Goal: Information Seeking & Learning: Learn about a topic

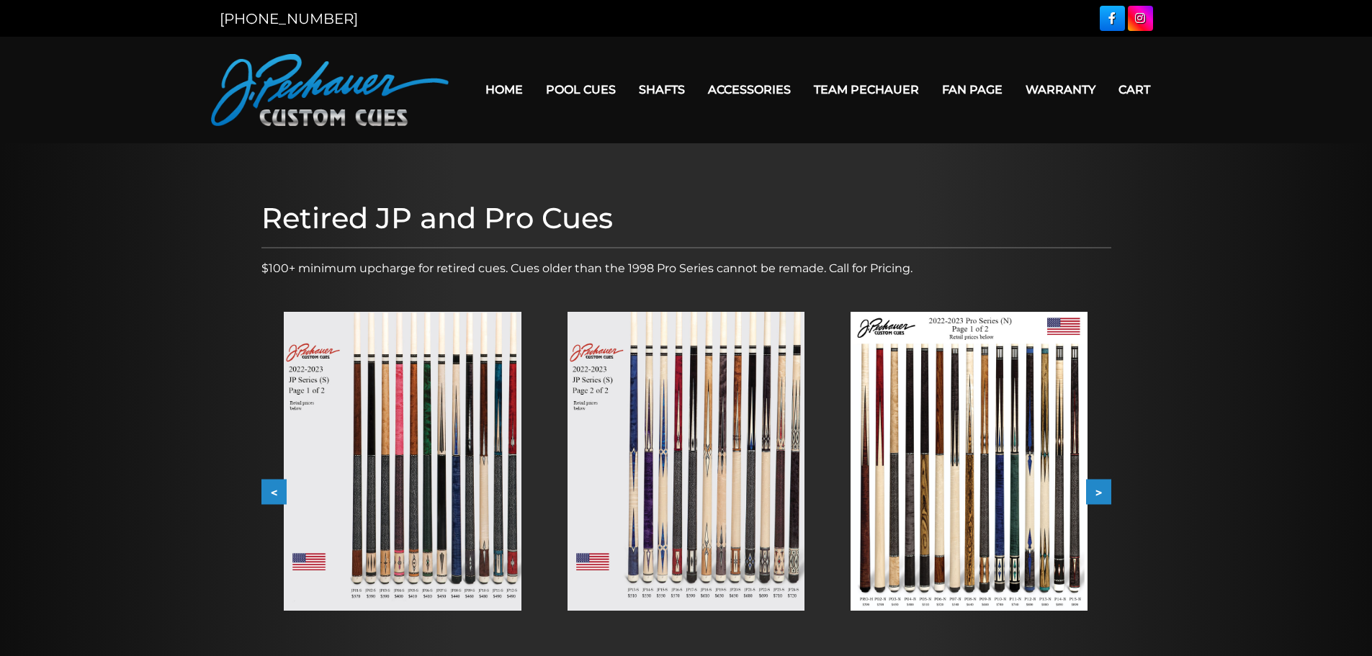
scroll to position [144, 0]
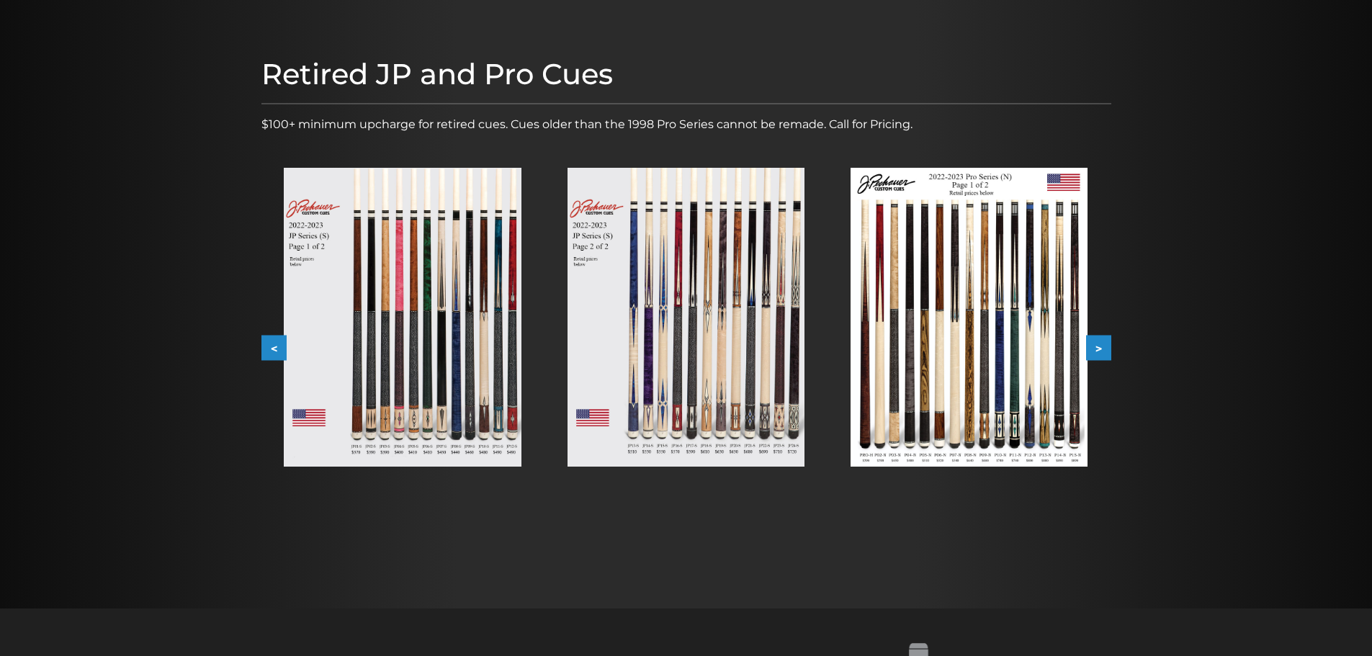
drag, startPoint x: 0, startPoint y: 0, endPoint x: 271, endPoint y: 341, distance: 435.9
click at [271, 341] on button "<" at bounding box center [274, 348] width 25 height 25
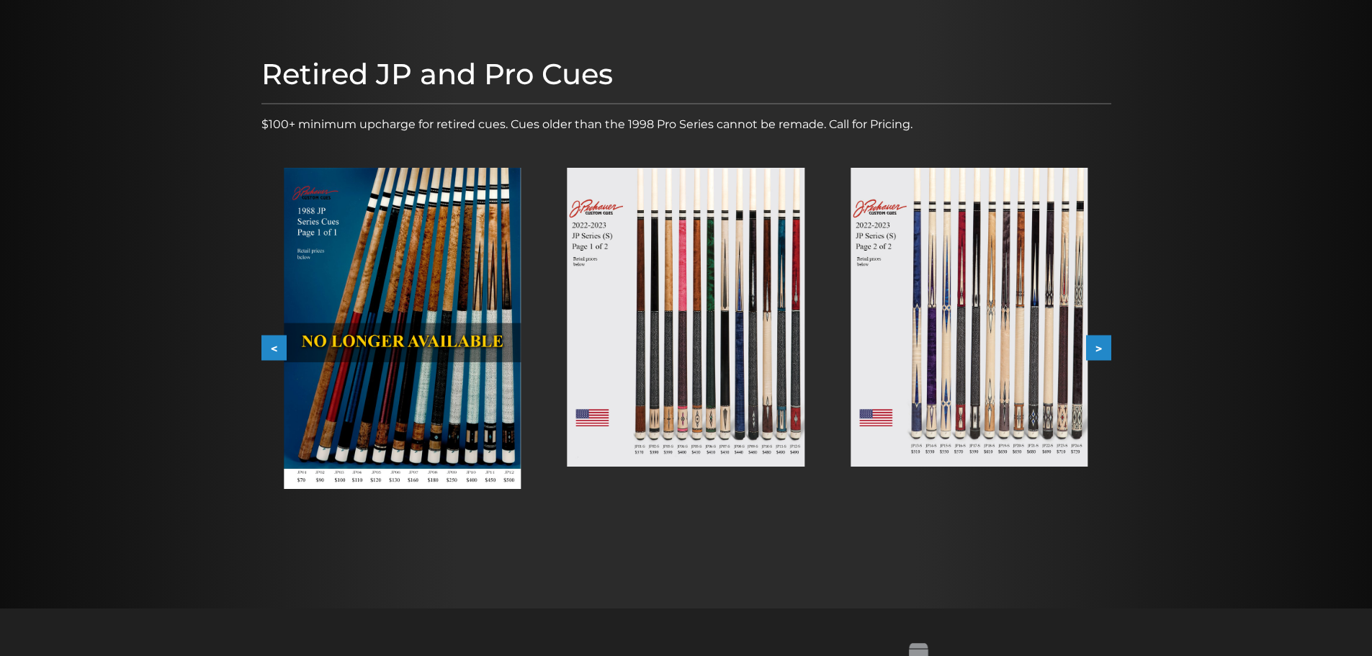
click at [271, 342] on button "<" at bounding box center [274, 348] width 25 height 25
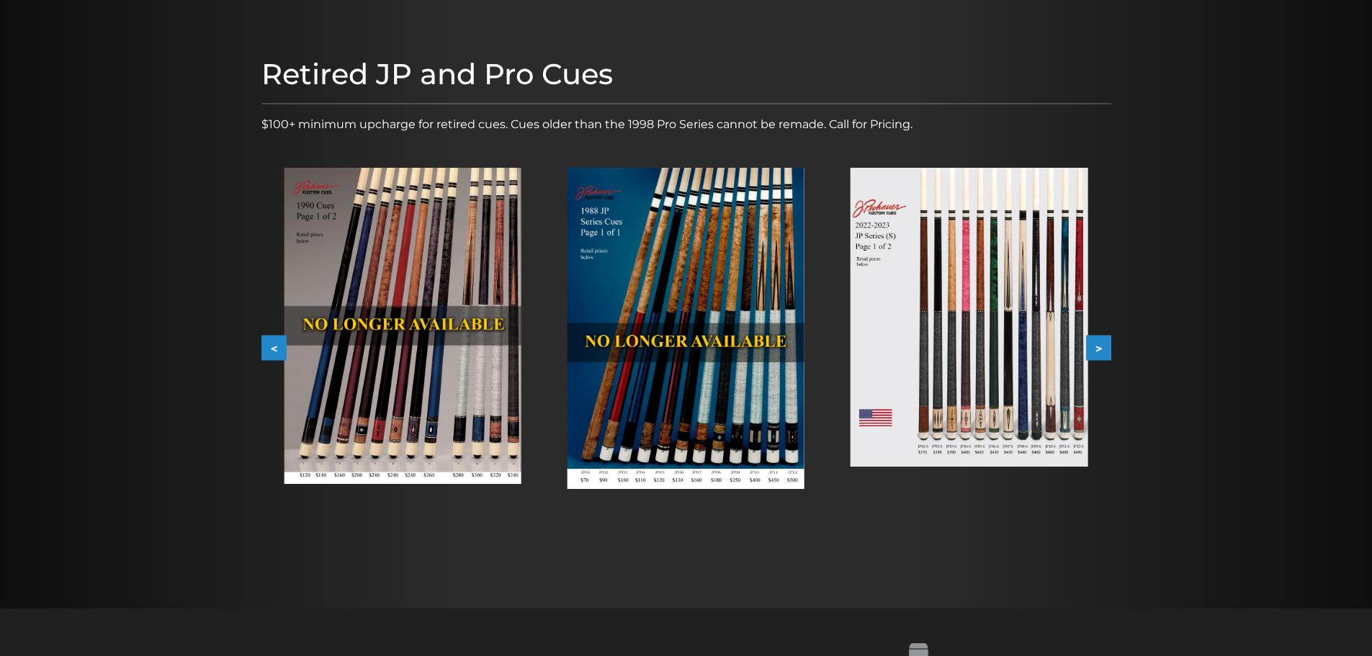
click at [271, 342] on button "<" at bounding box center [274, 348] width 25 height 25
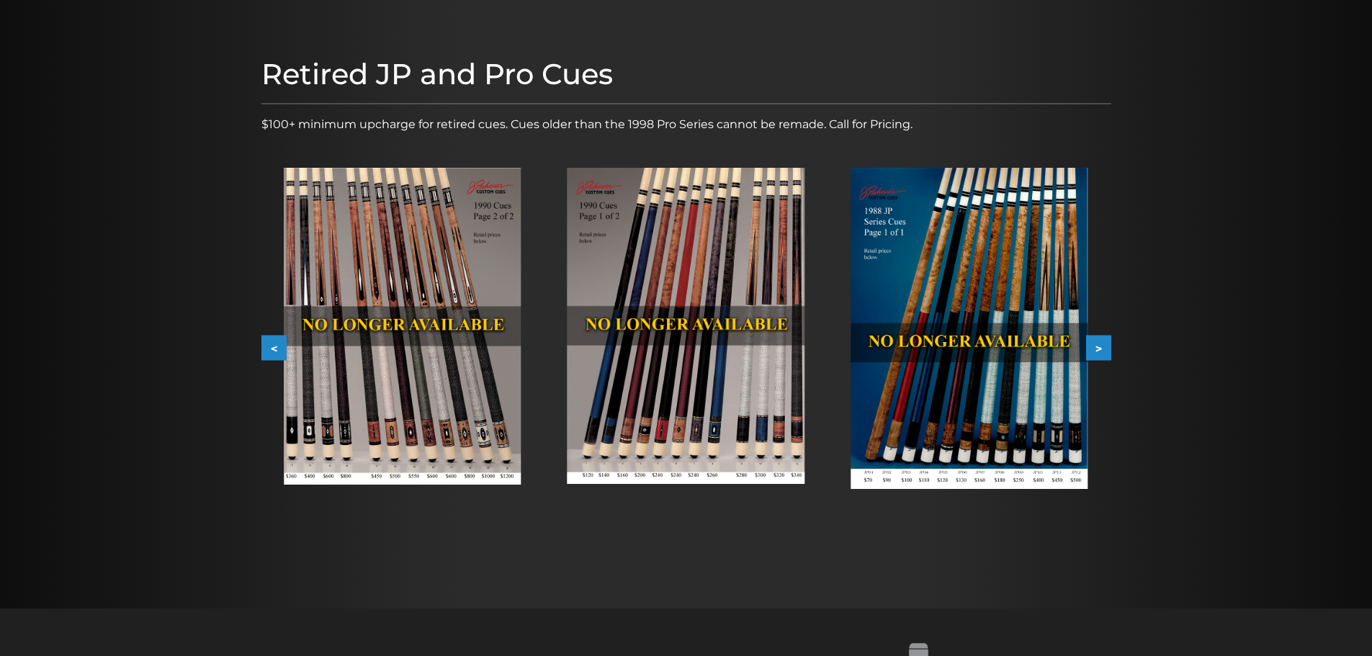
click at [271, 342] on button "<" at bounding box center [274, 348] width 25 height 25
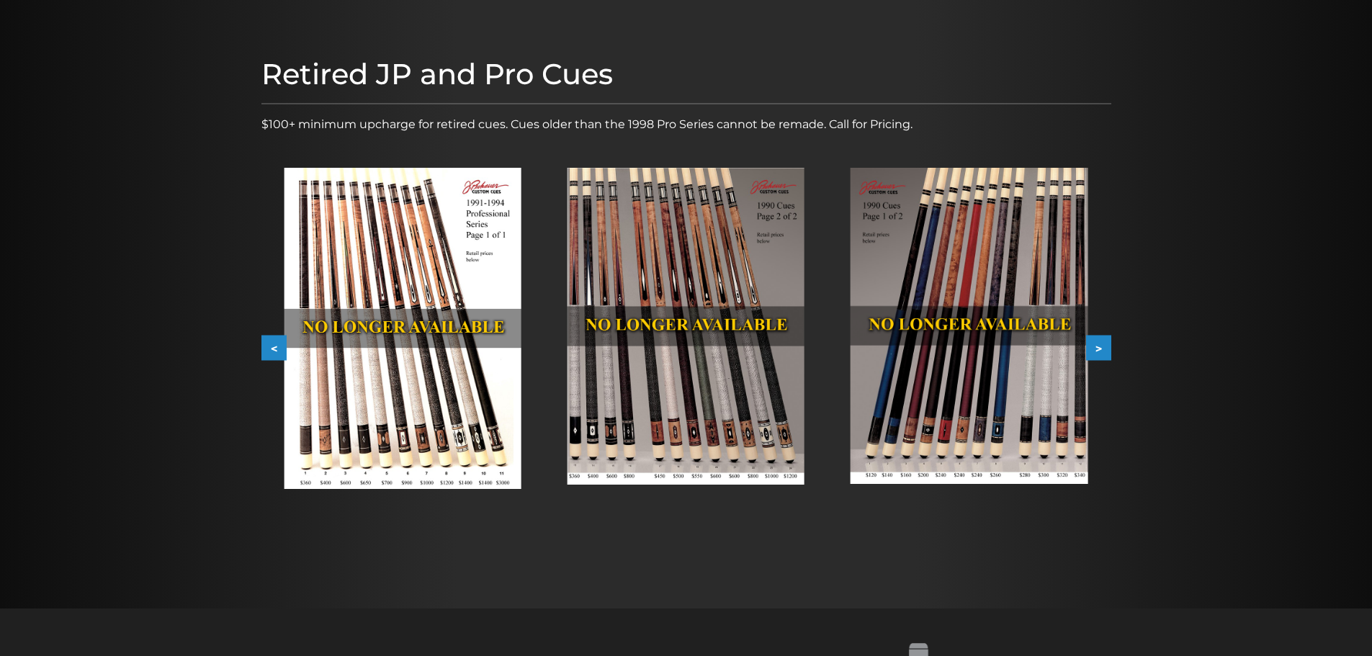
click at [1096, 352] on button ">" at bounding box center [1098, 348] width 25 height 25
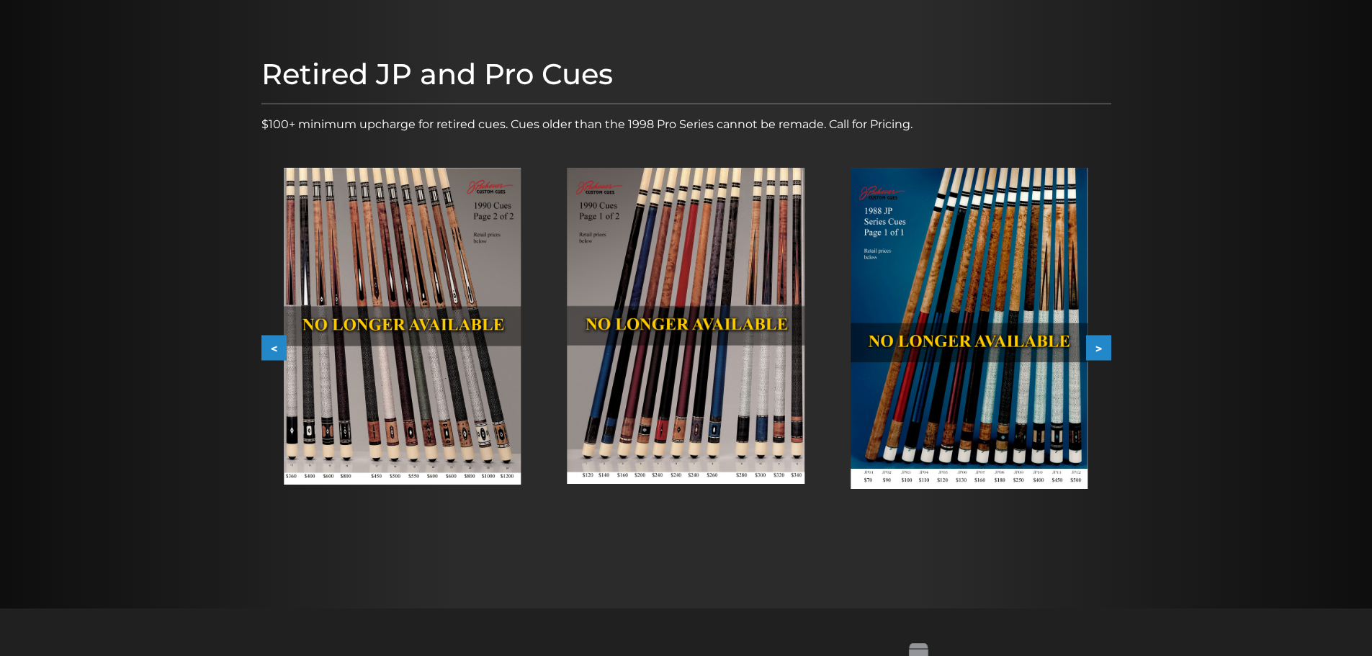
click at [1096, 352] on button ">" at bounding box center [1098, 348] width 25 height 25
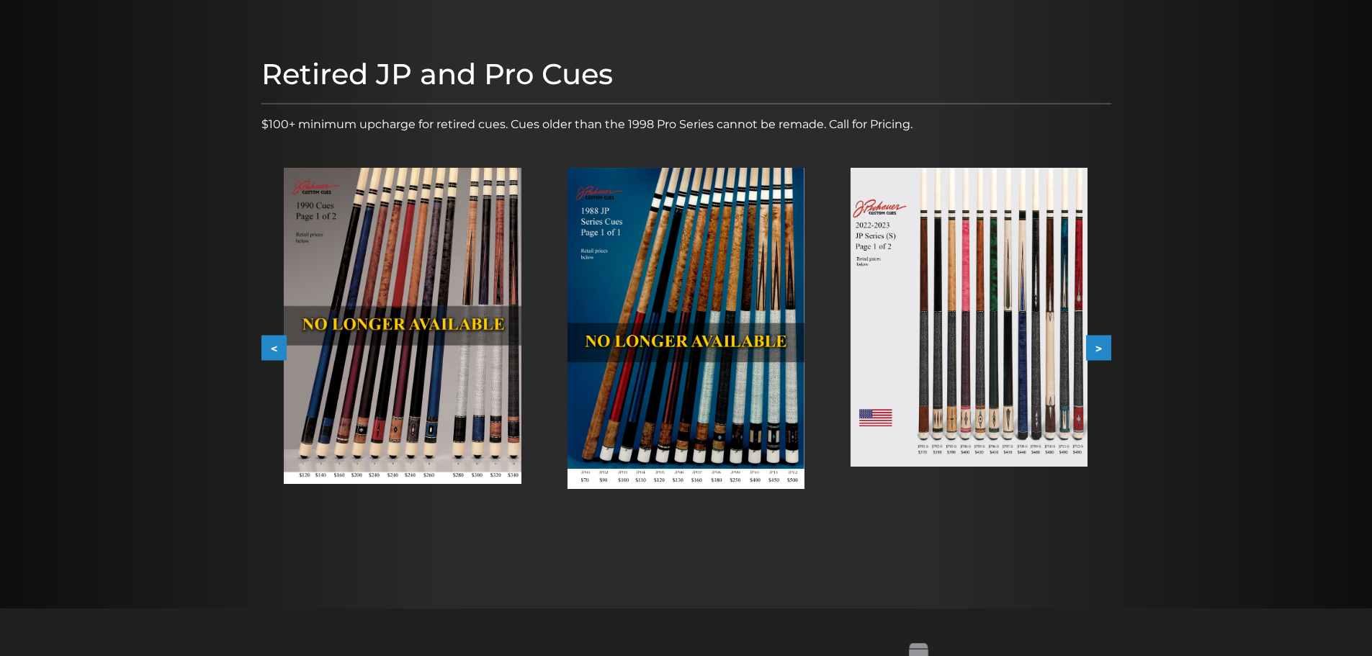
click at [1096, 352] on button ">" at bounding box center [1098, 348] width 25 height 25
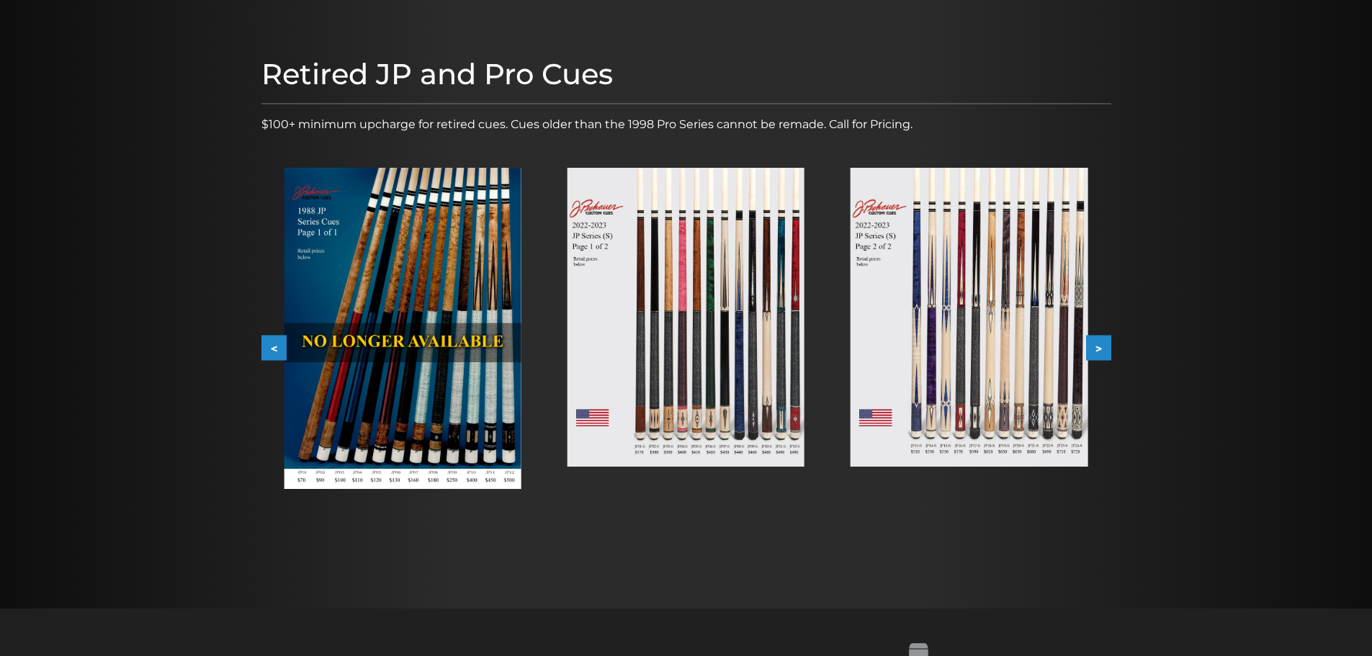
click at [1096, 352] on button ">" at bounding box center [1098, 348] width 25 height 25
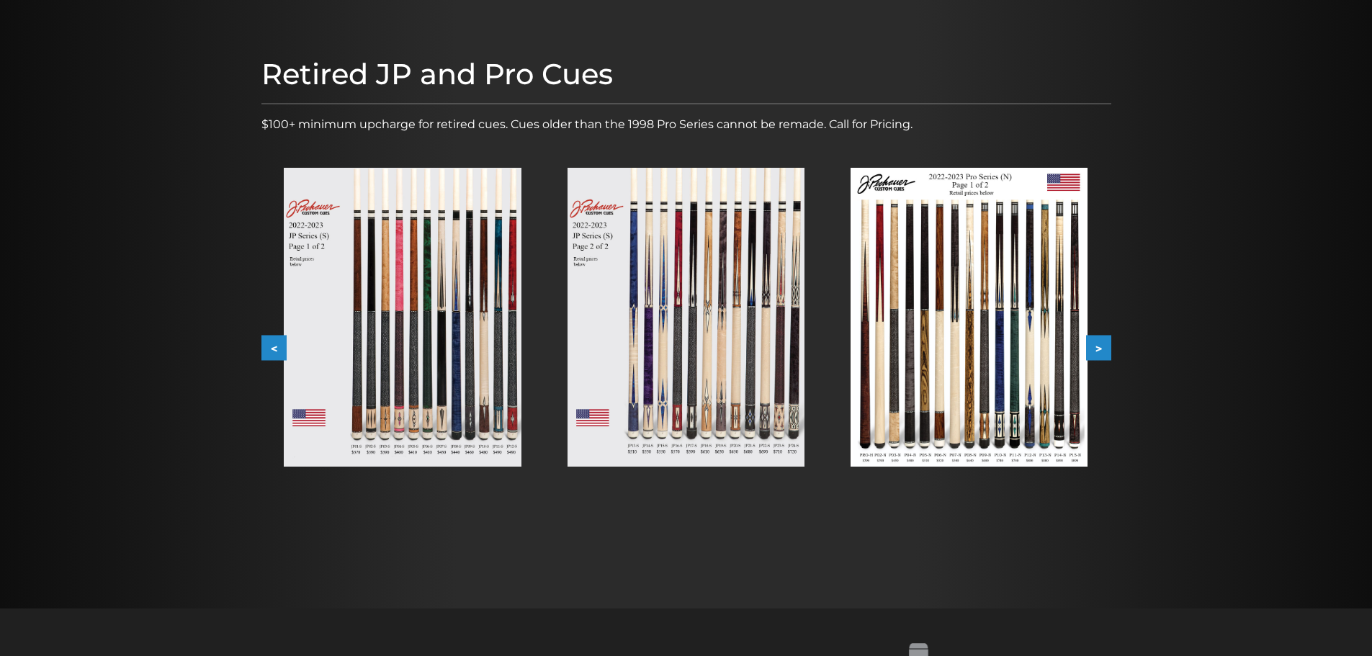
click at [1096, 352] on button ">" at bounding box center [1098, 348] width 25 height 25
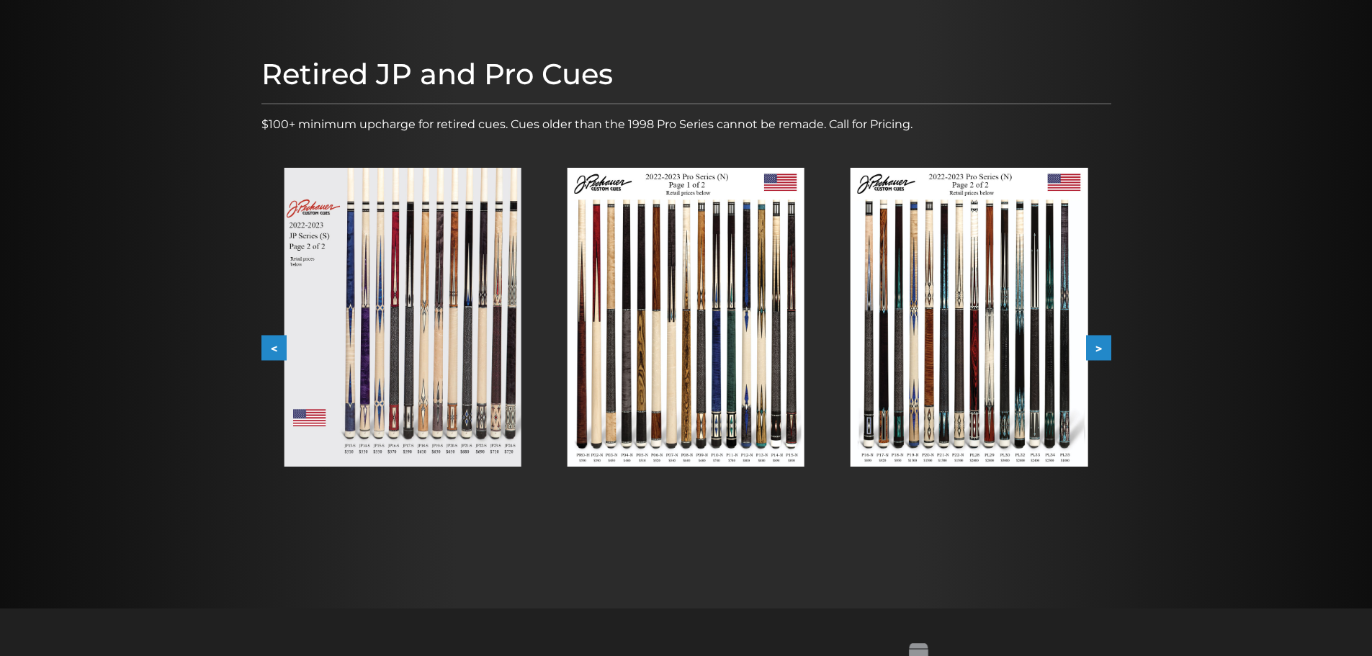
click at [1096, 353] on button ">" at bounding box center [1098, 348] width 25 height 25
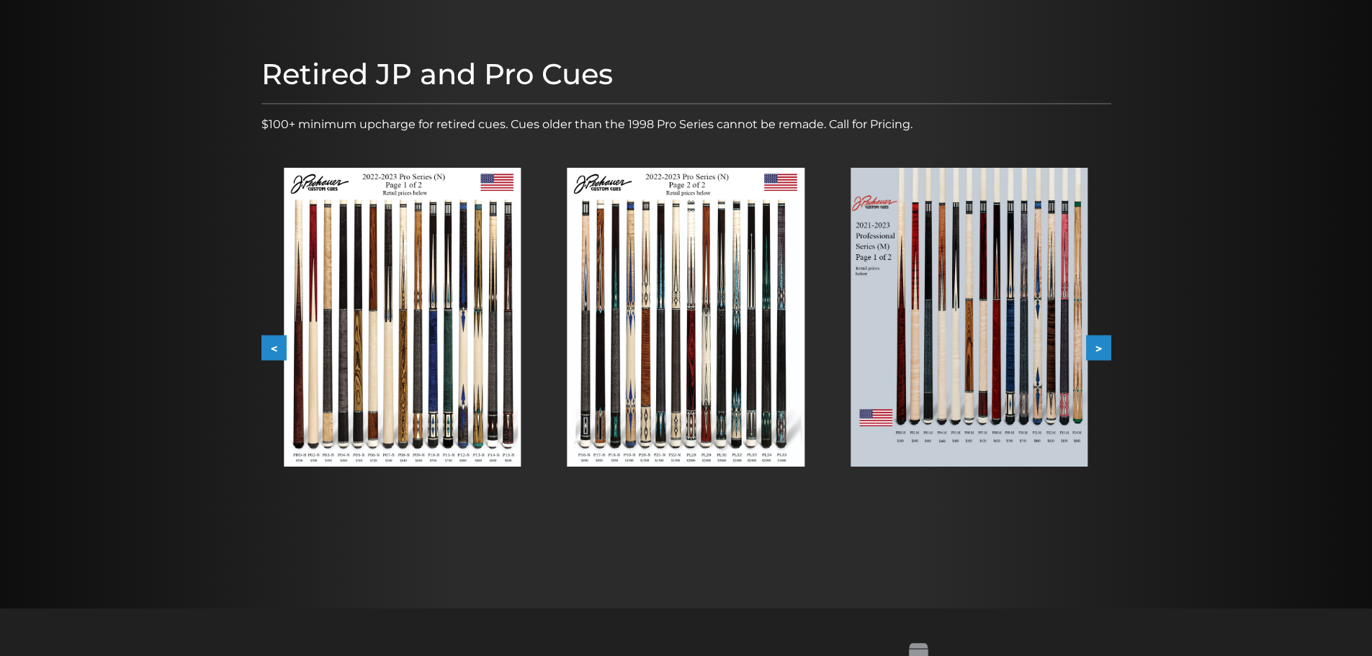
click at [1096, 353] on button ">" at bounding box center [1098, 348] width 25 height 25
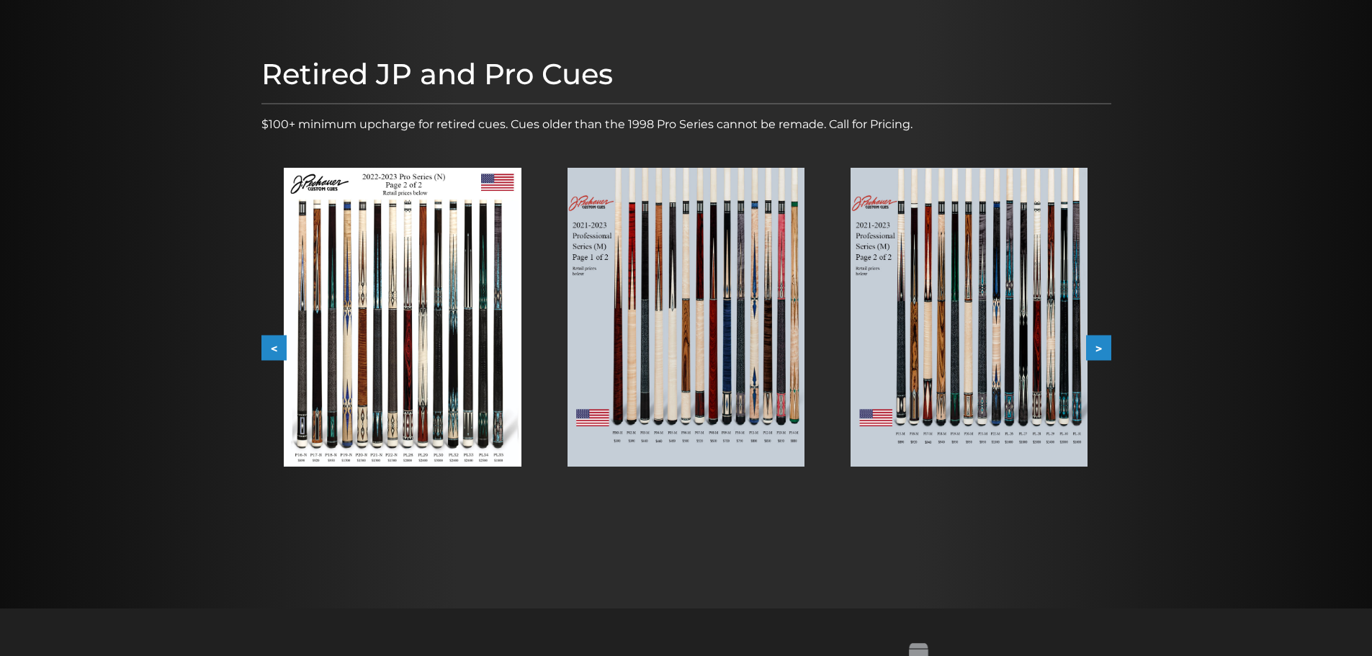
click at [1096, 354] on button ">" at bounding box center [1098, 348] width 25 height 25
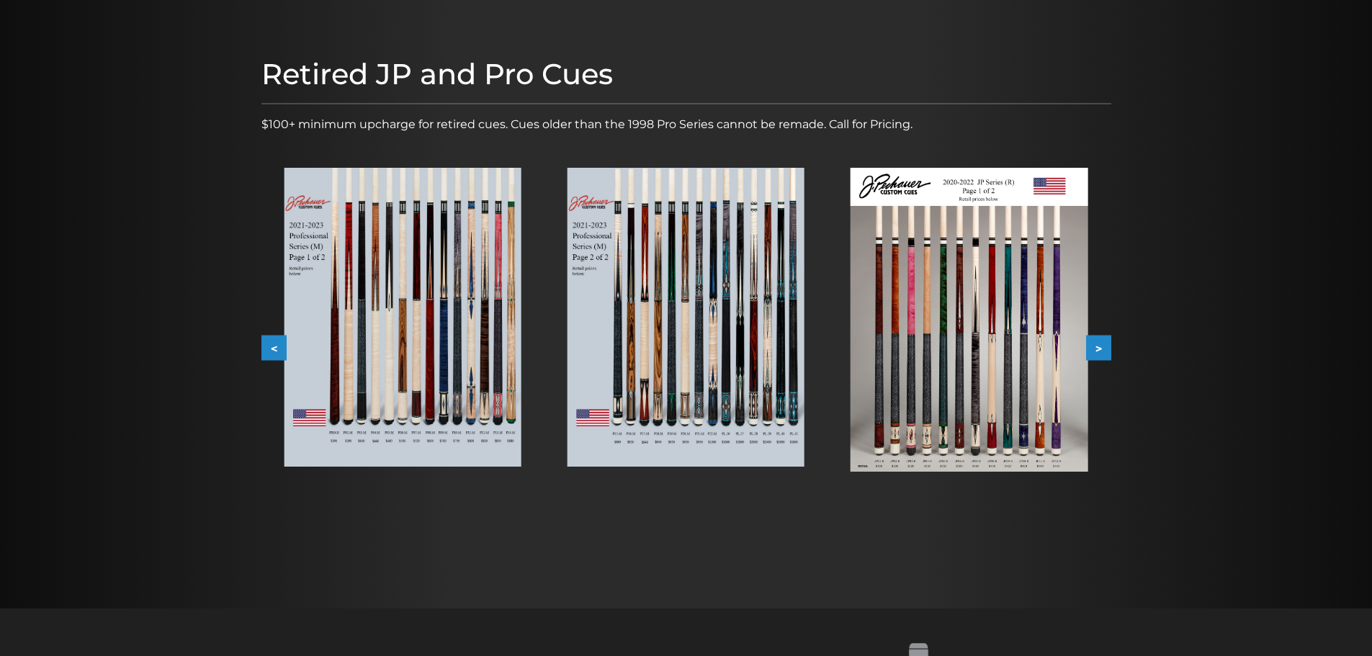
click at [1096, 354] on button ">" at bounding box center [1098, 348] width 25 height 25
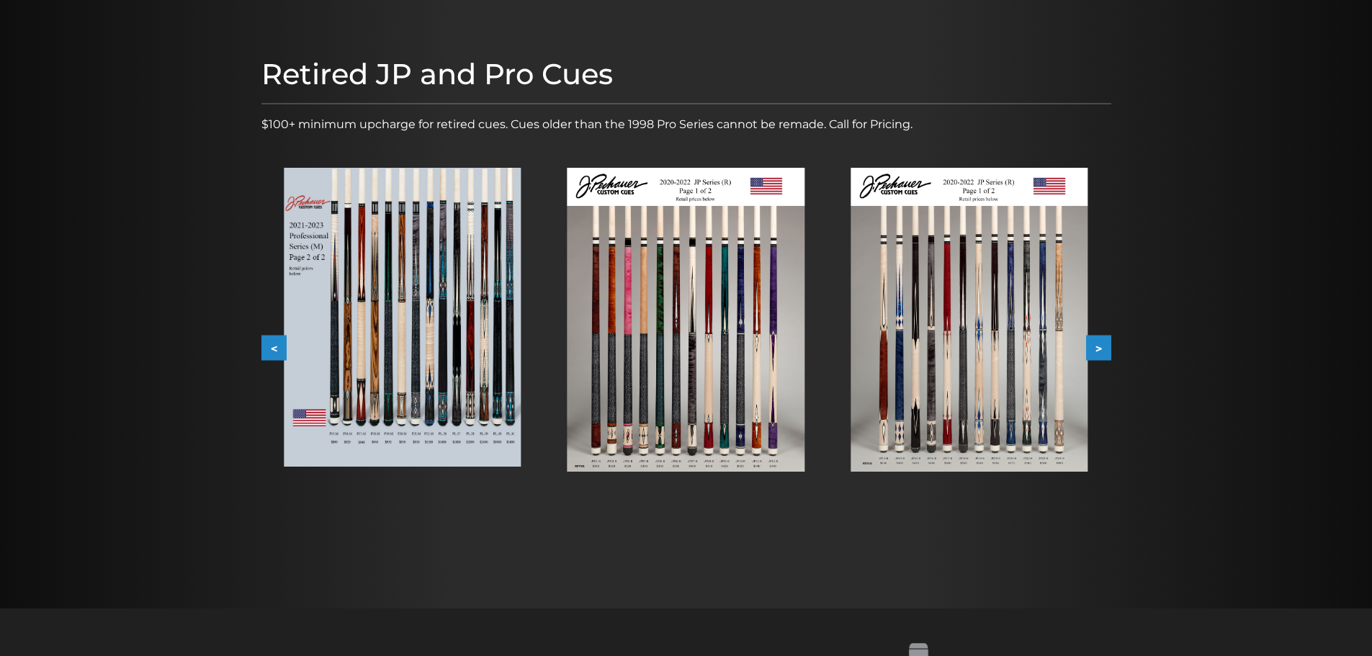
click at [1033, 382] on img at bounding box center [969, 320] width 237 height 304
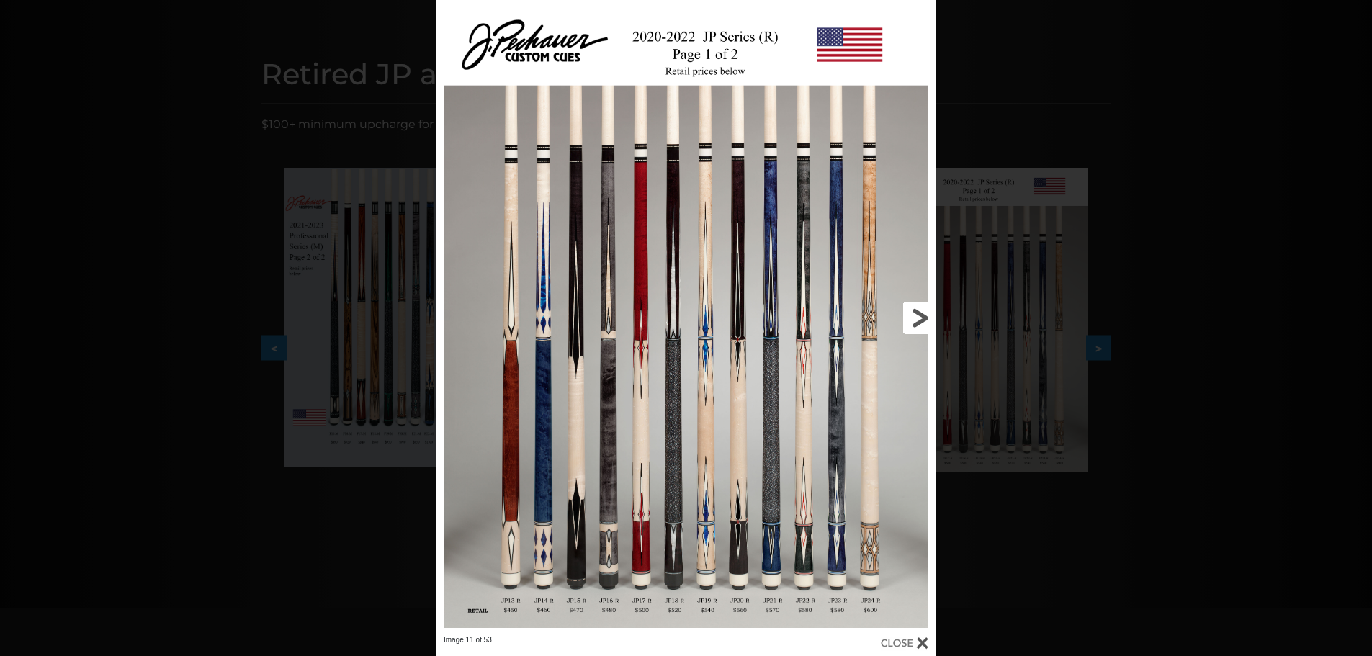
click at [919, 318] on link at bounding box center [823, 317] width 225 height 635
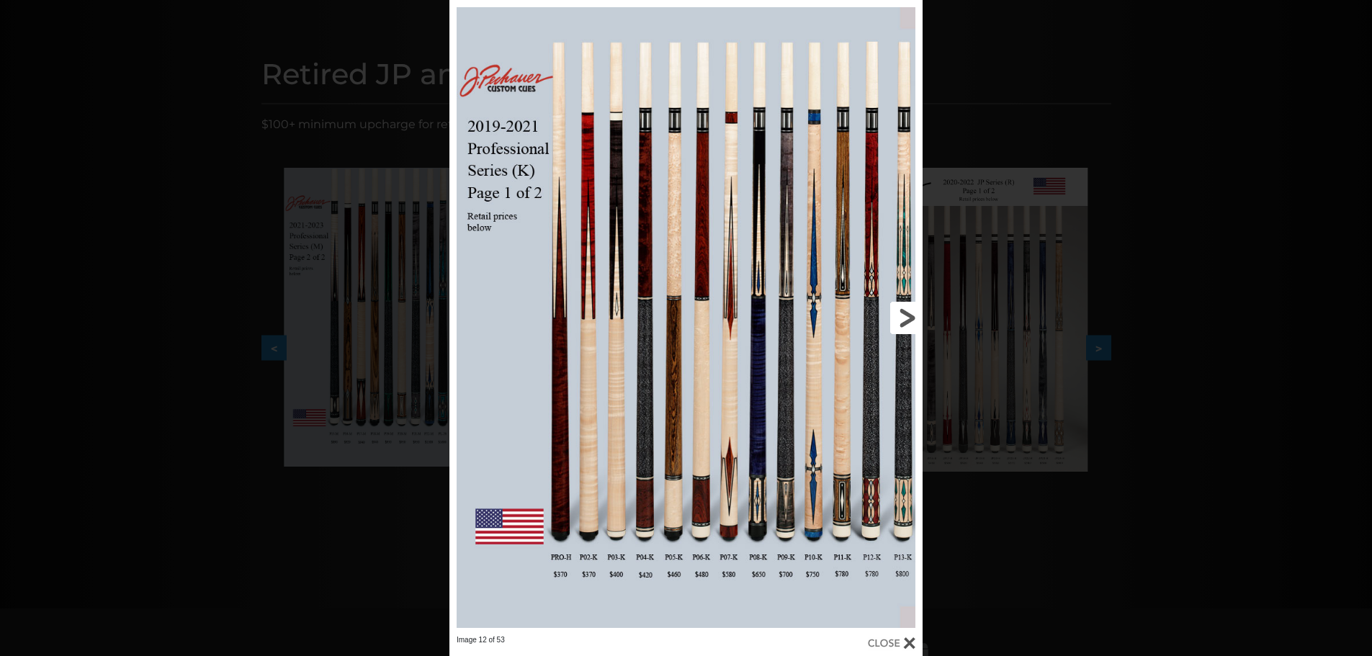
click at [872, 375] on link at bounding box center [816, 317] width 213 height 635
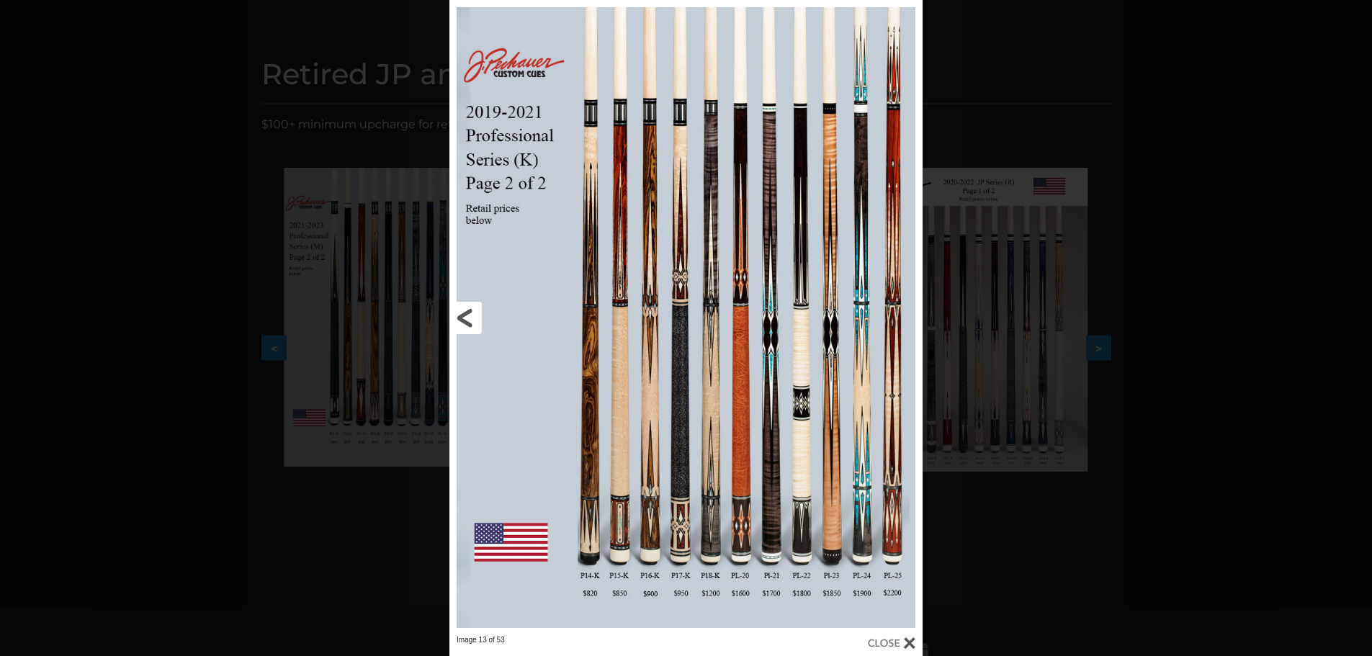
click at [470, 316] on link at bounding box center [556, 317] width 213 height 635
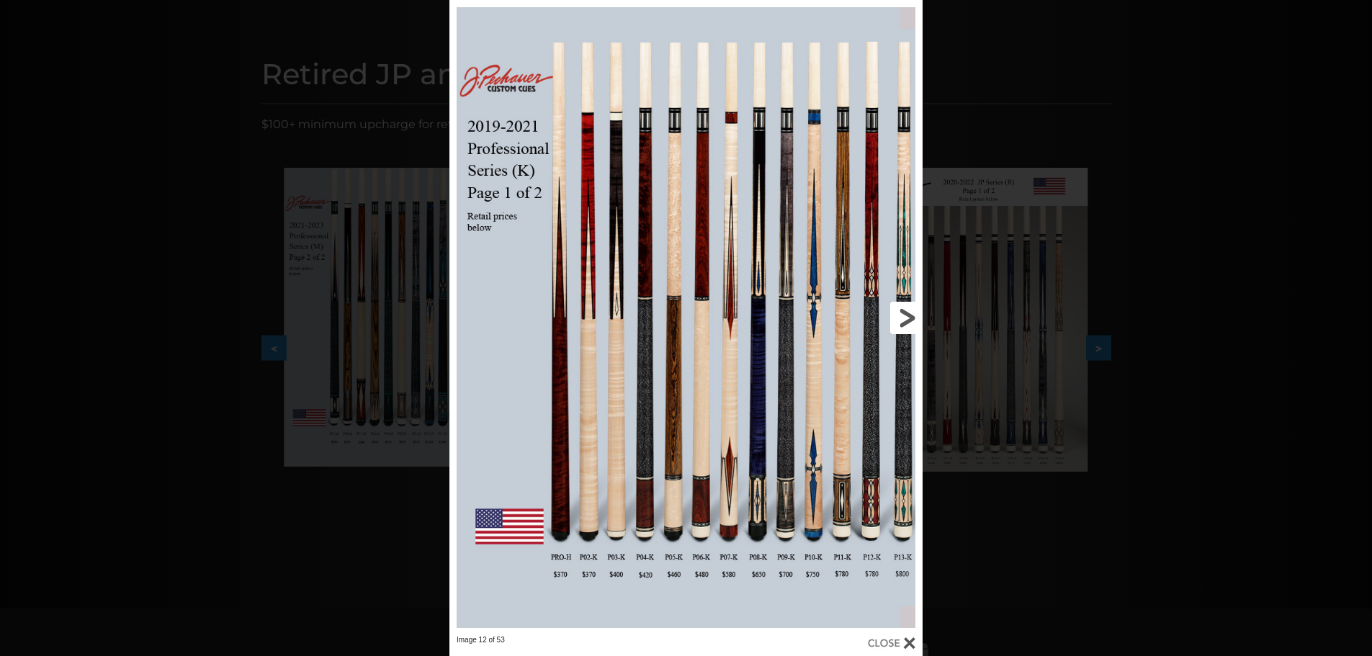
click at [907, 316] on link at bounding box center [816, 317] width 213 height 635
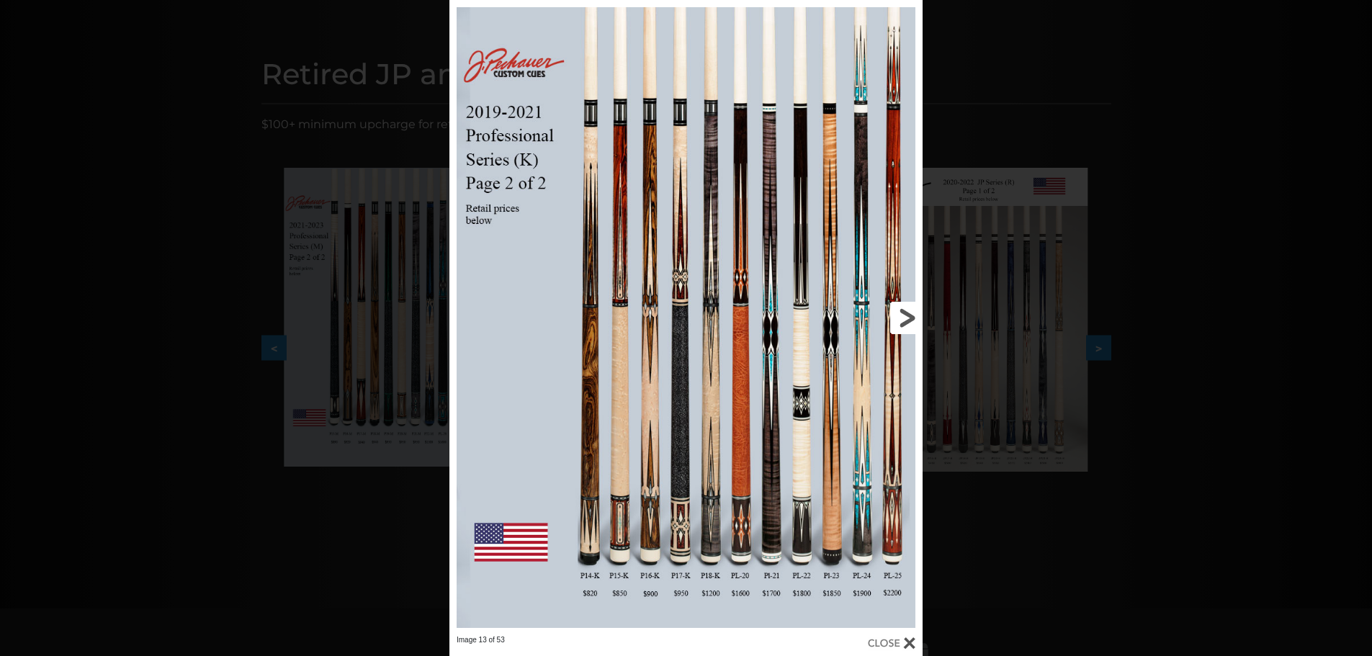
click at [907, 316] on link at bounding box center [816, 317] width 213 height 635
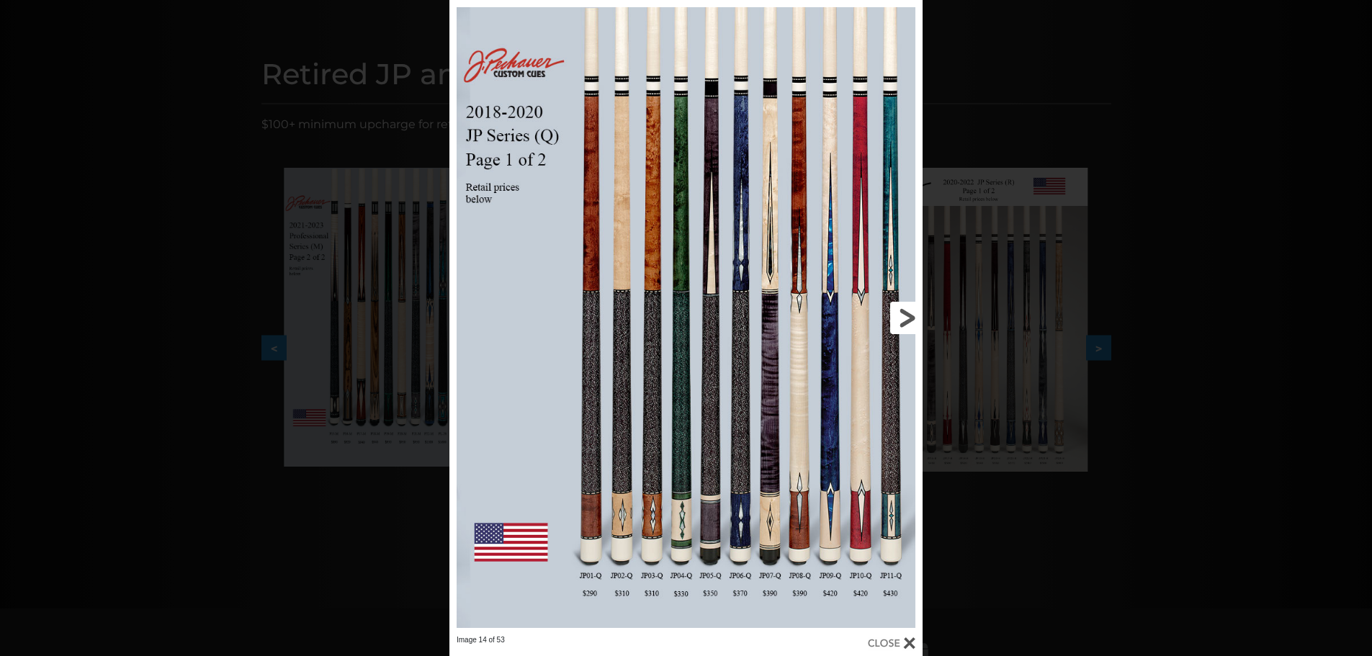
click at [907, 316] on link at bounding box center [816, 317] width 213 height 635
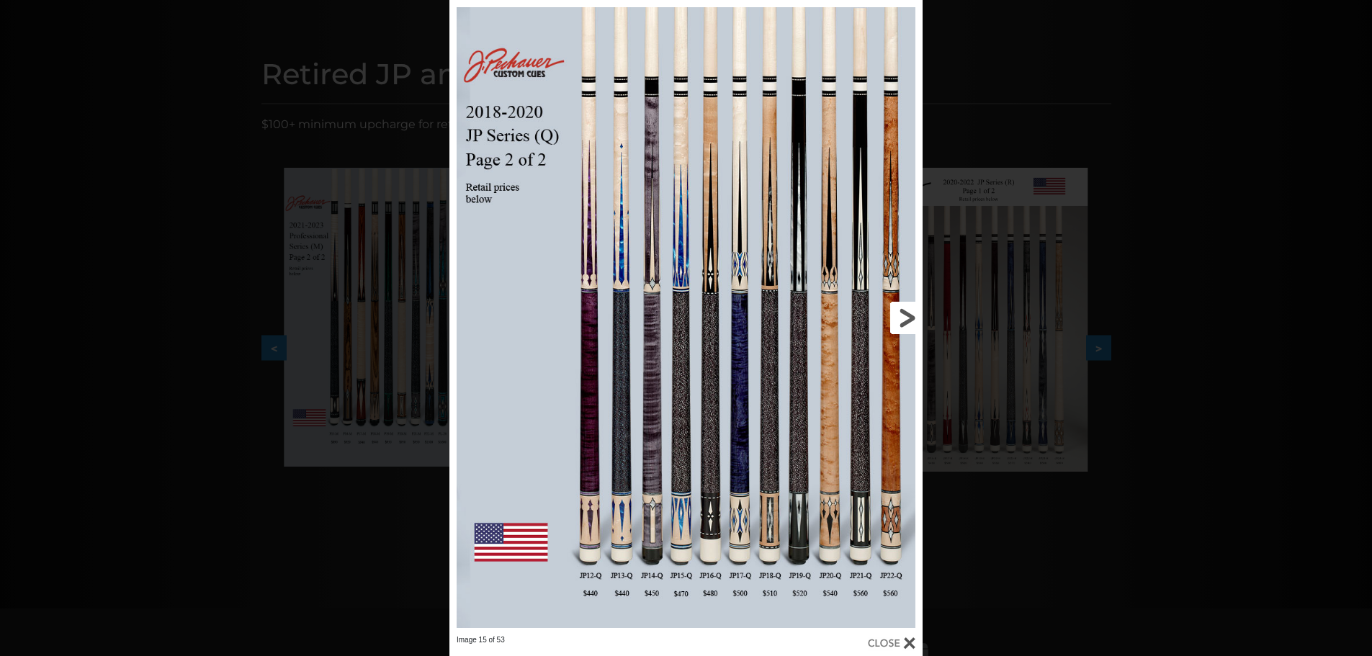
click at [907, 316] on link at bounding box center [816, 317] width 213 height 635
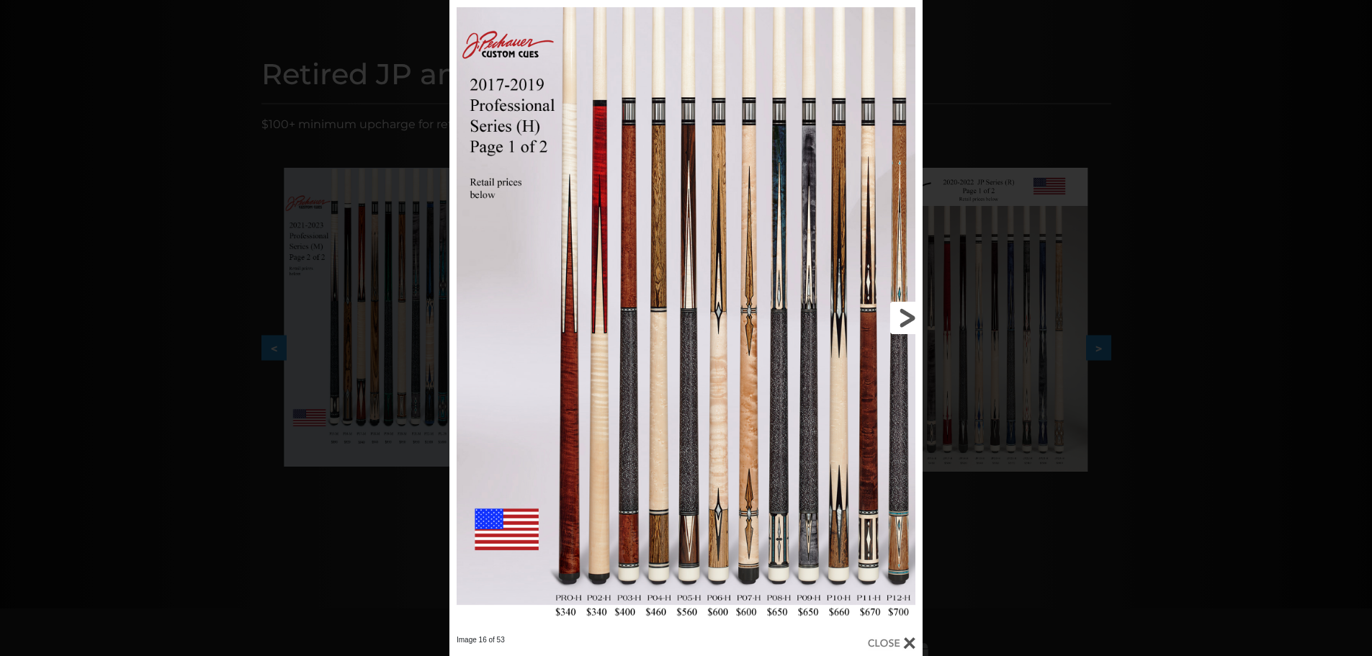
click at [907, 316] on link at bounding box center [816, 317] width 213 height 635
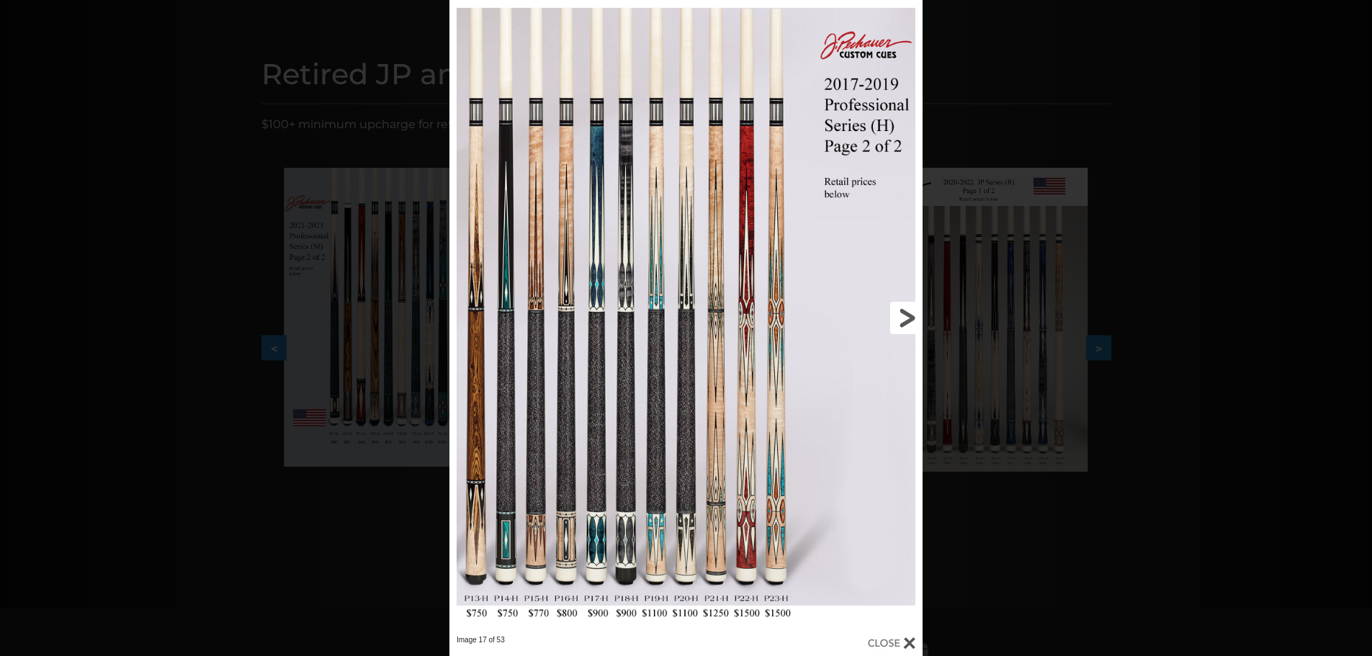
click at [907, 316] on link at bounding box center [816, 317] width 213 height 635
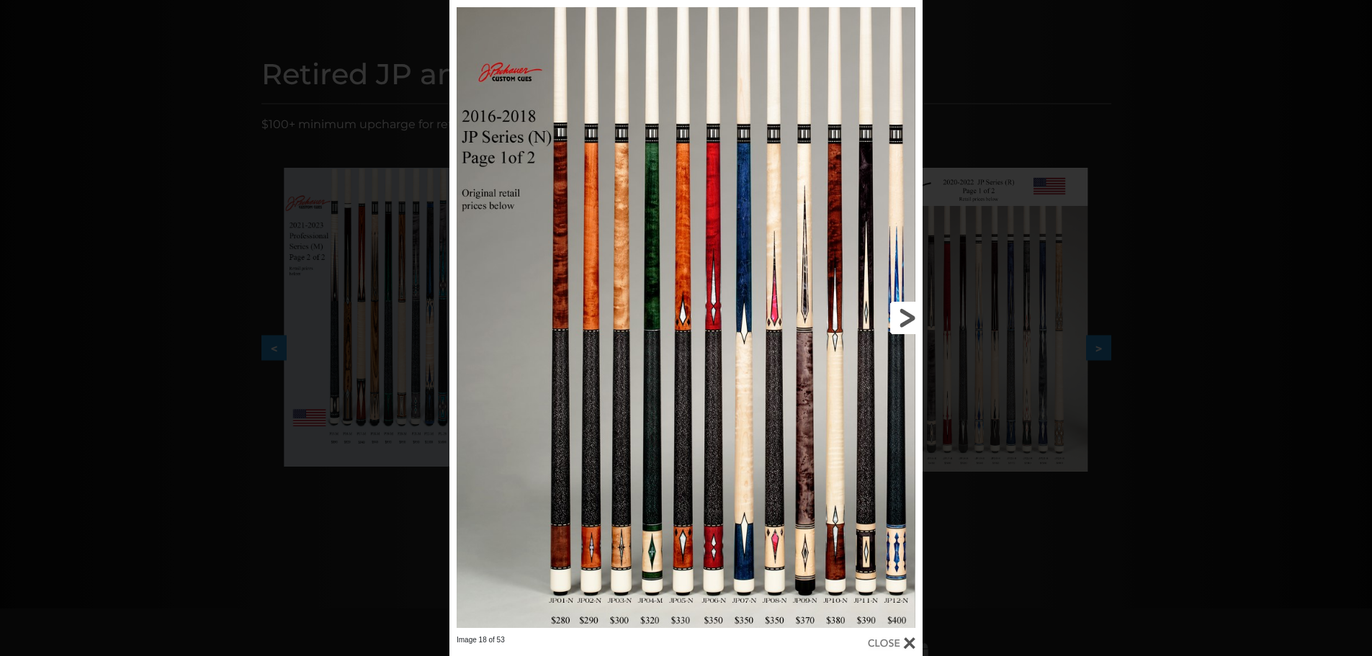
click at [907, 316] on link at bounding box center [816, 317] width 213 height 635
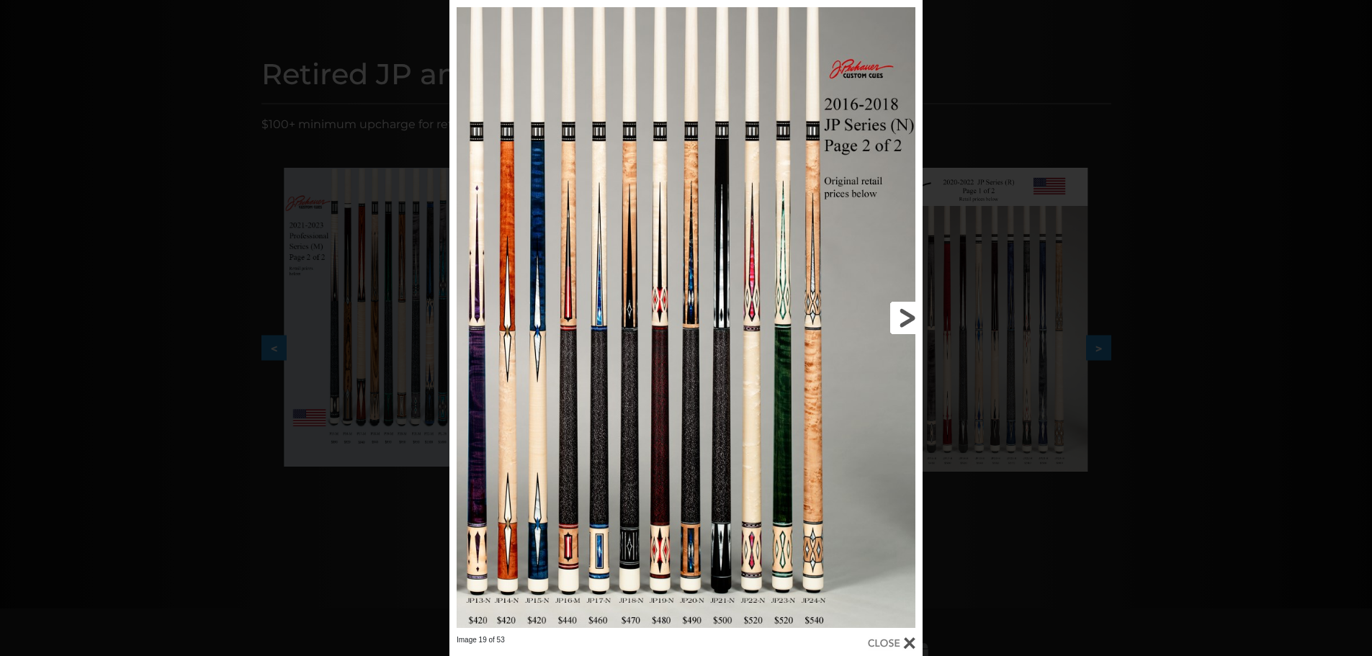
click at [907, 316] on link at bounding box center [816, 317] width 213 height 635
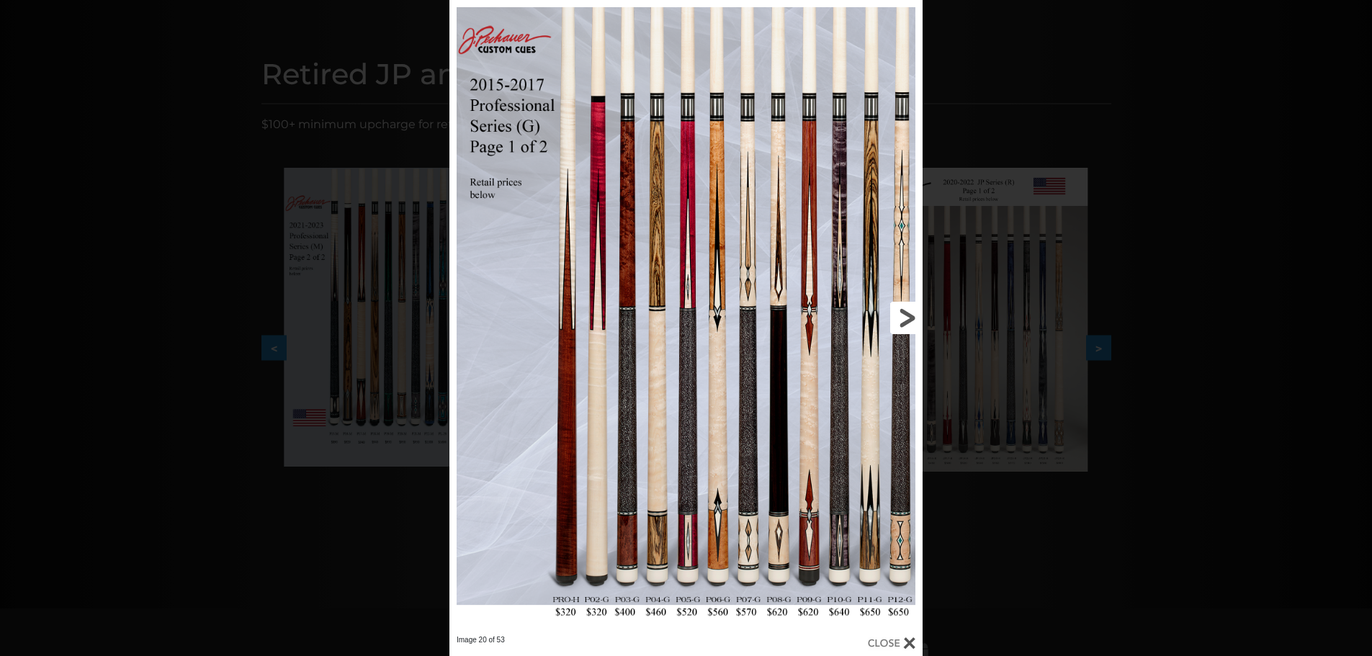
click at [907, 316] on link at bounding box center [816, 317] width 213 height 635
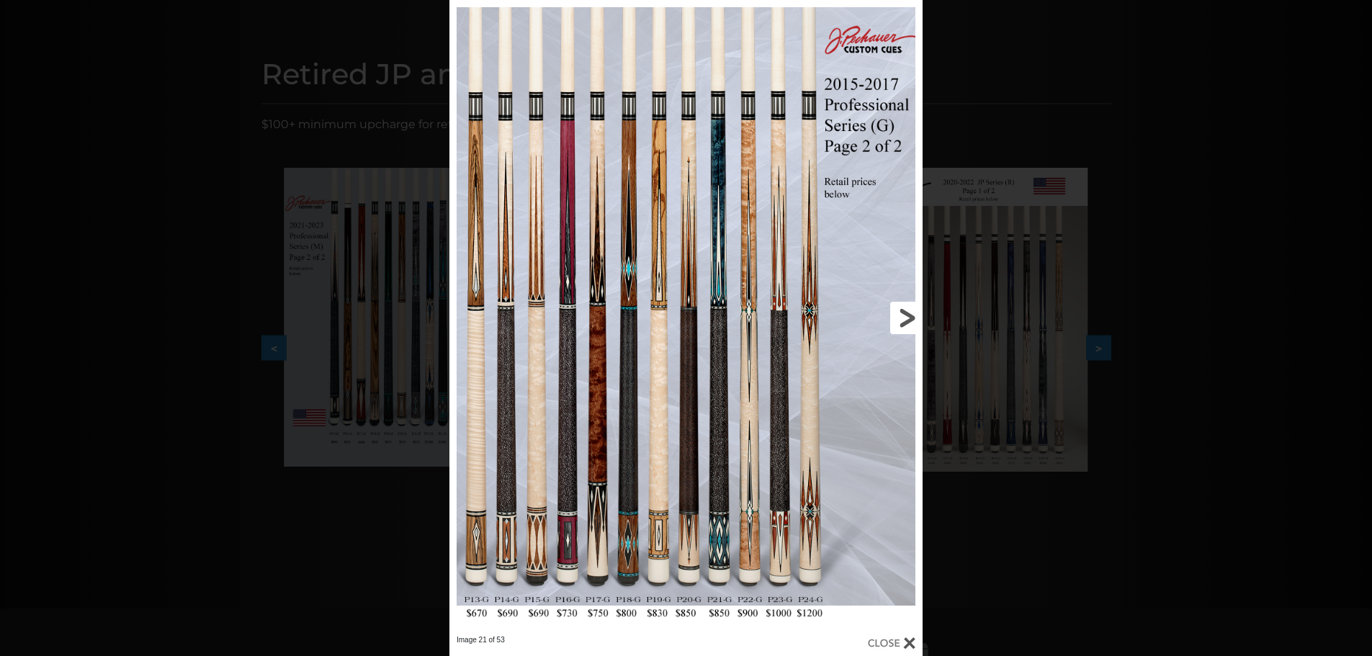
click at [907, 316] on link at bounding box center [816, 317] width 213 height 635
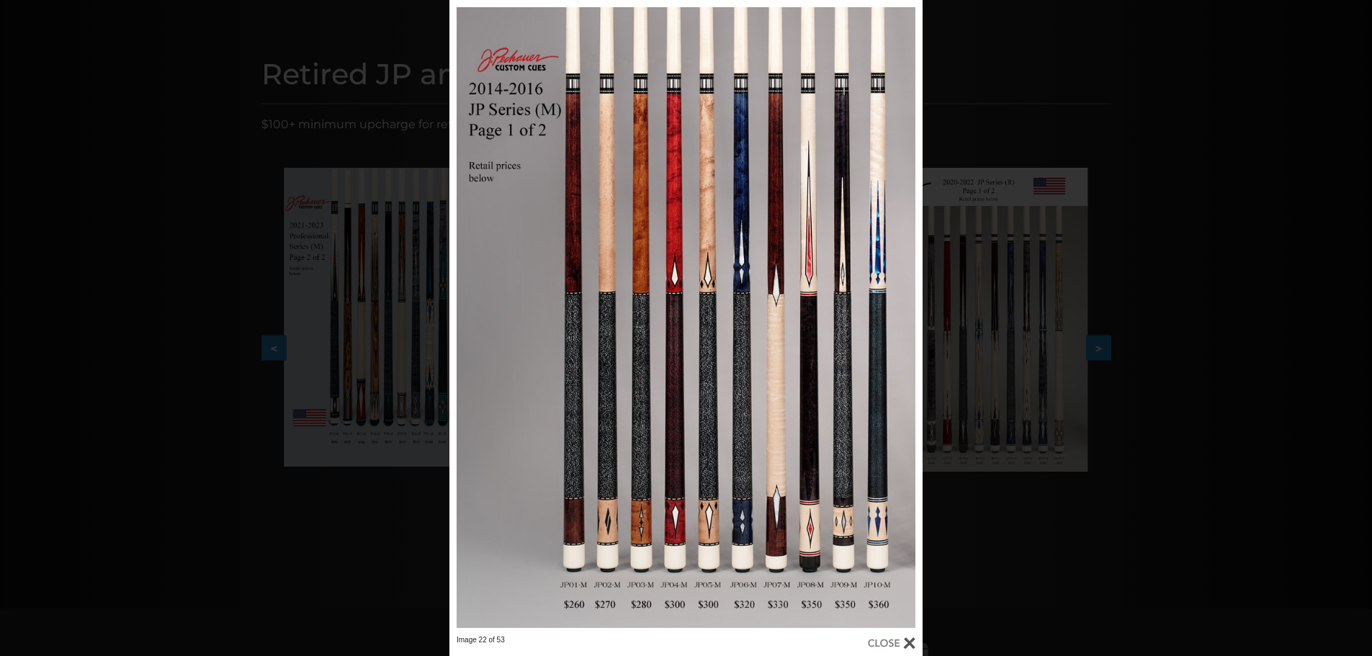
click at [1035, 110] on div "Image 22 of 53" at bounding box center [686, 328] width 1372 height 656
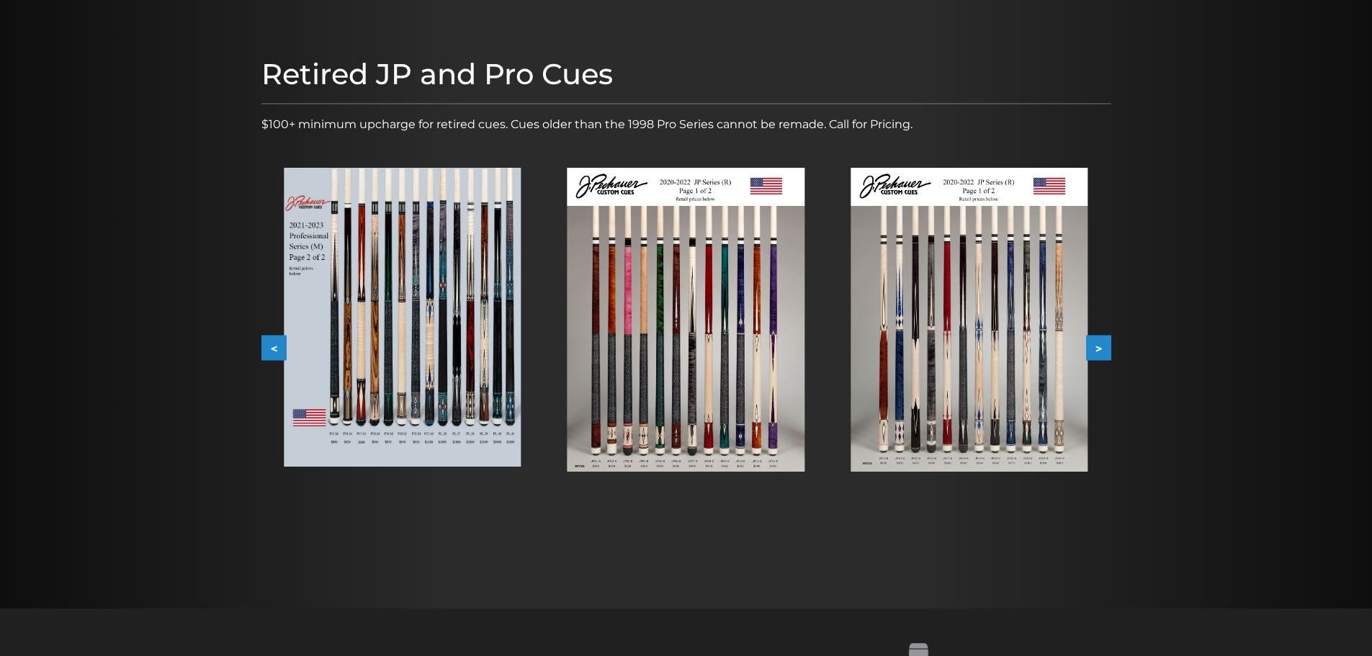
click at [236, 58] on div at bounding box center [686, 303] width 1372 height 609
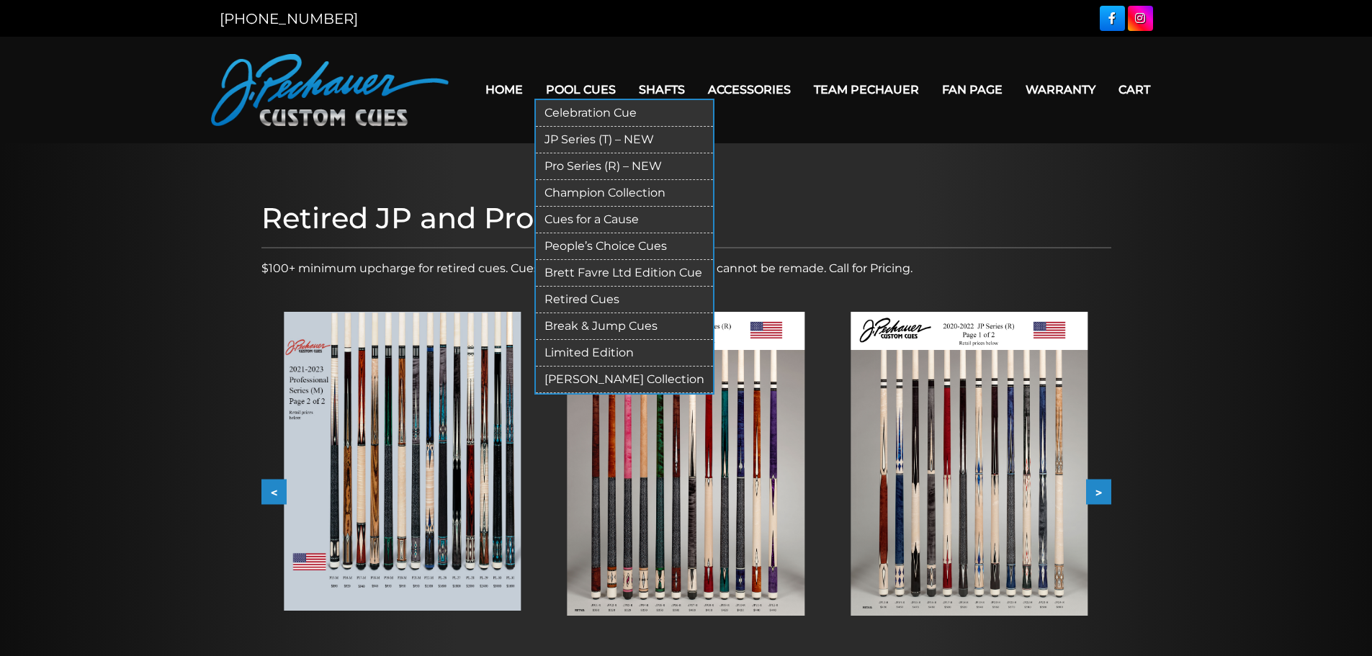
click at [592, 165] on link "Pro Series (R) – NEW" at bounding box center [624, 166] width 177 height 27
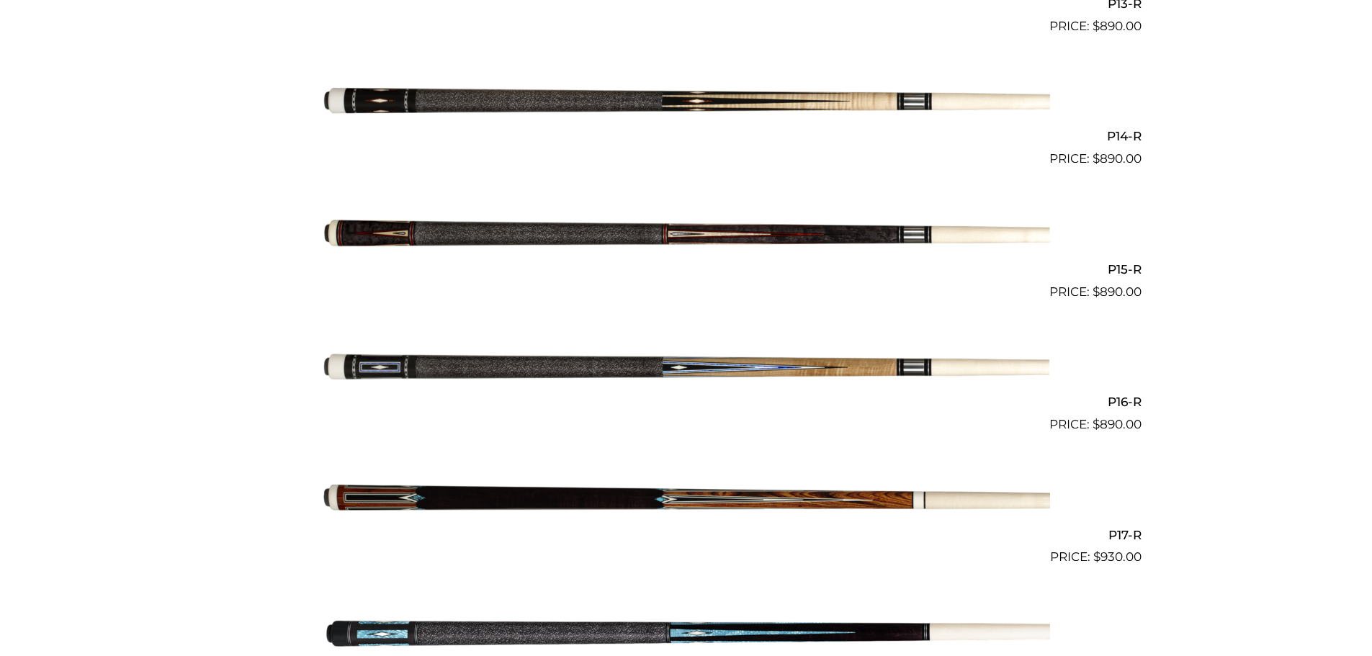
scroll to position [2160, 0]
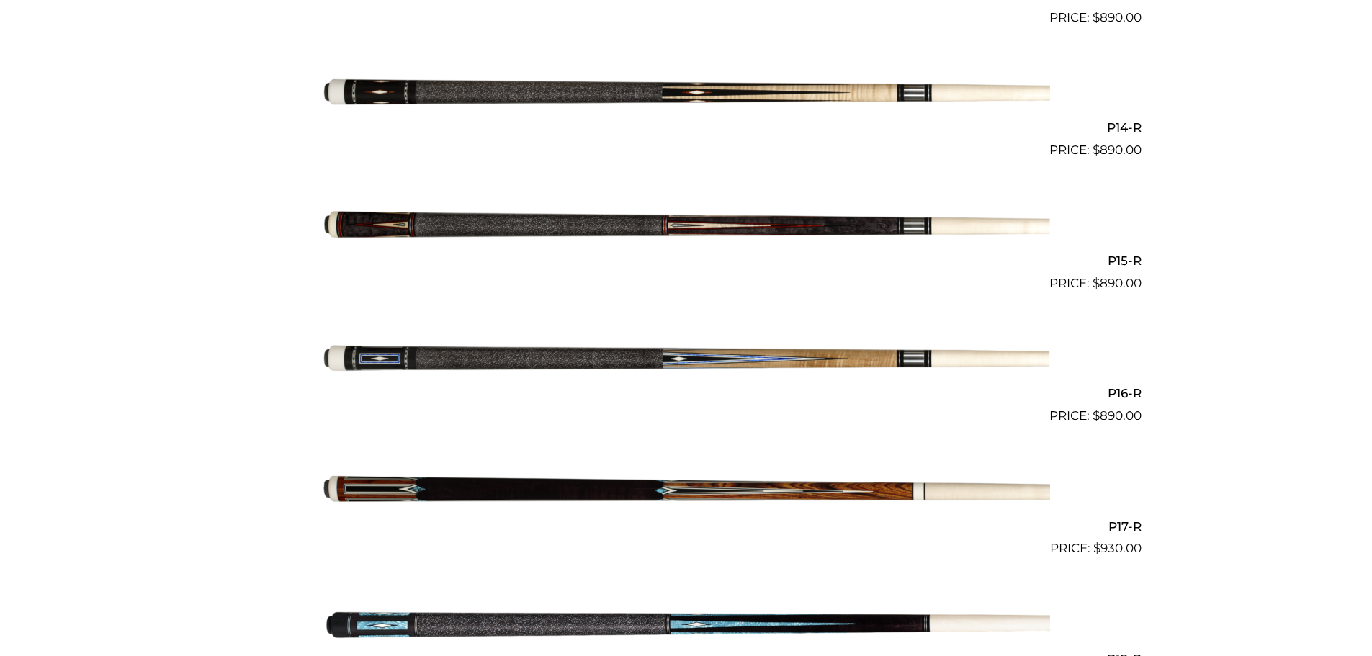
click at [470, 88] on img at bounding box center [687, 93] width 728 height 121
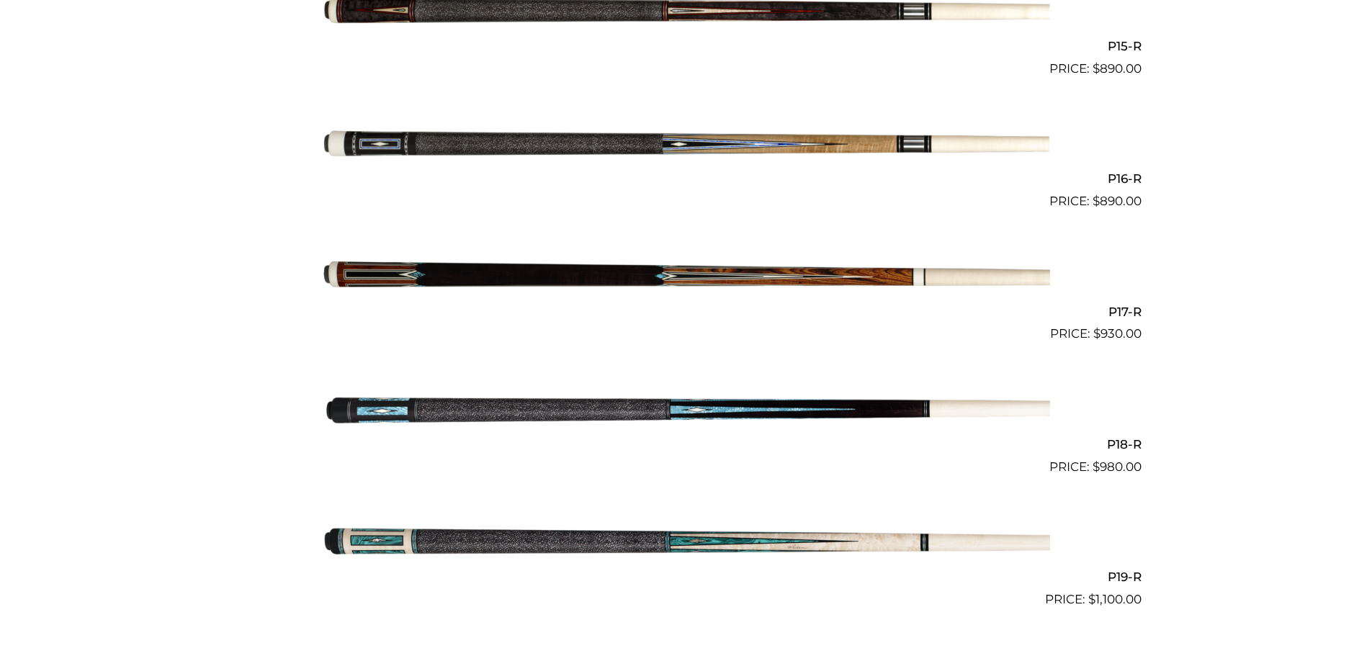
scroll to position [2376, 0]
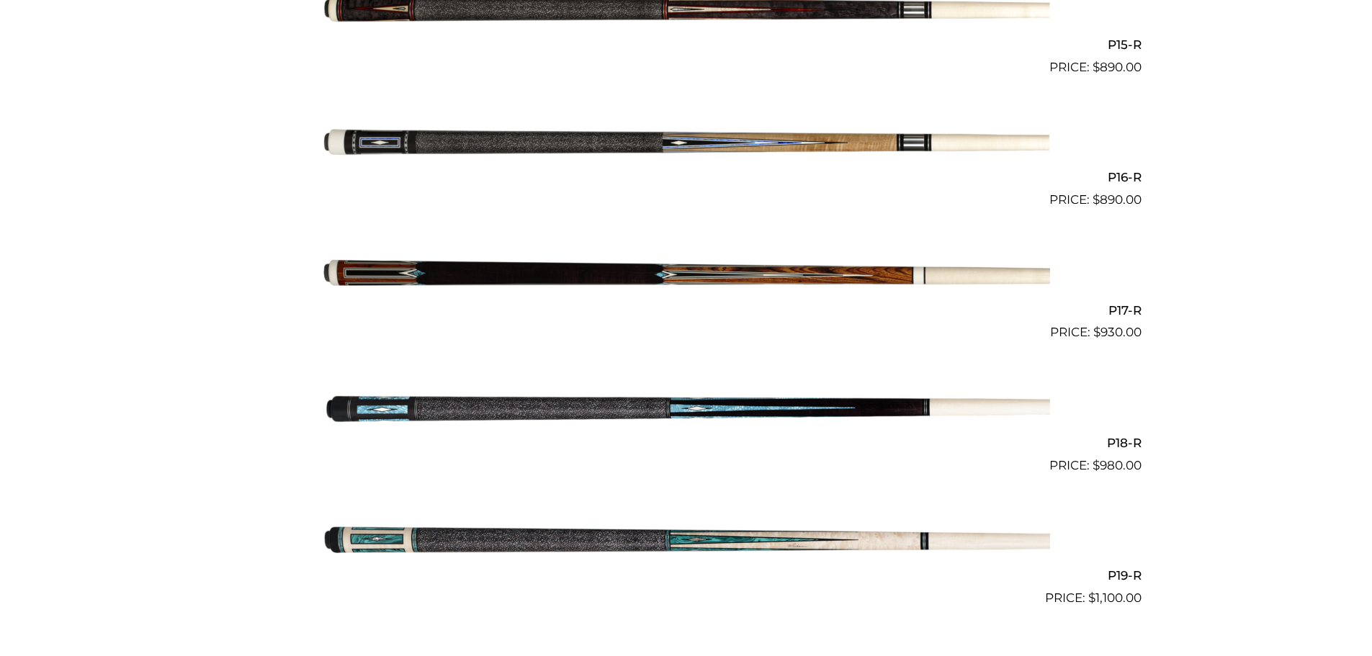
click at [501, 276] on img at bounding box center [687, 275] width 728 height 121
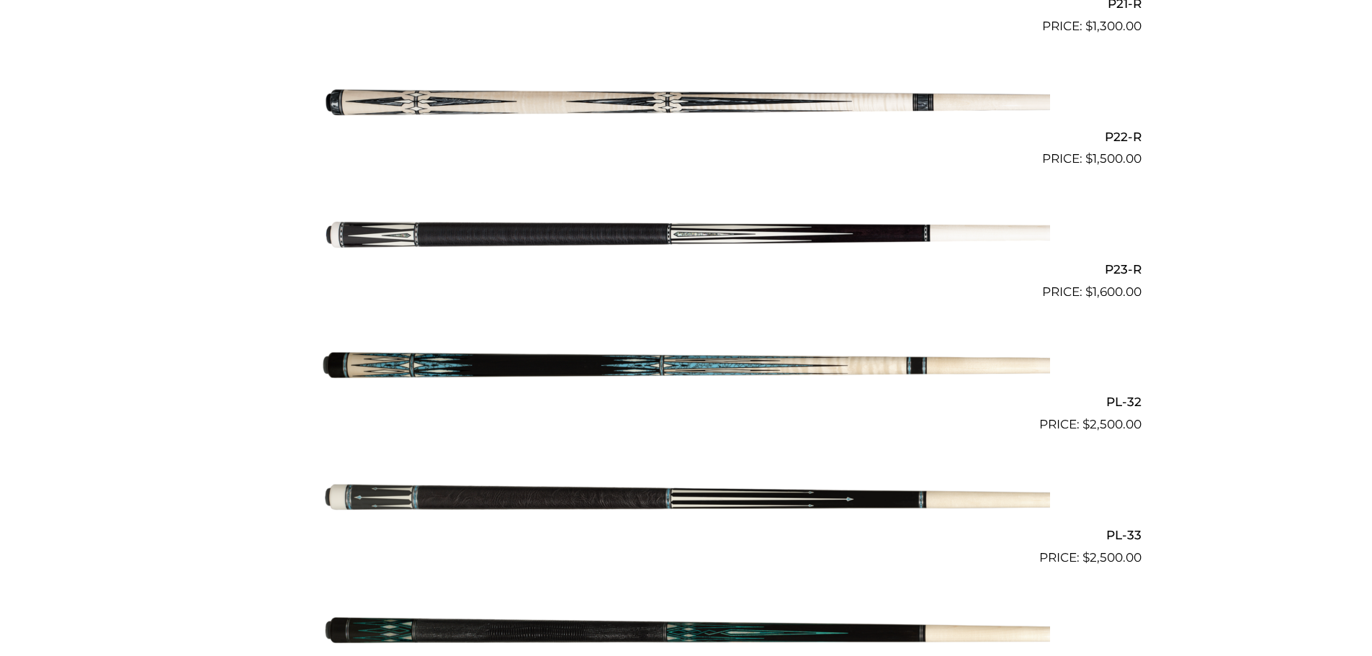
scroll to position [3240, 0]
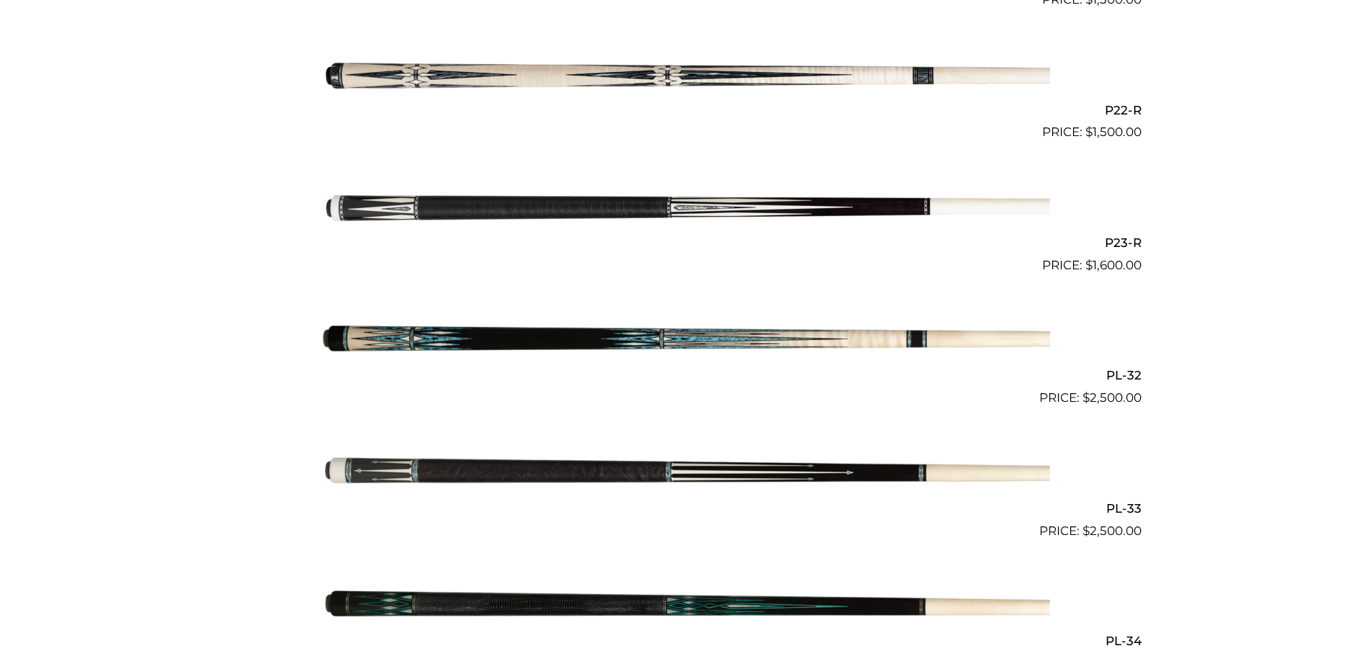
click at [452, 212] on img at bounding box center [687, 208] width 728 height 121
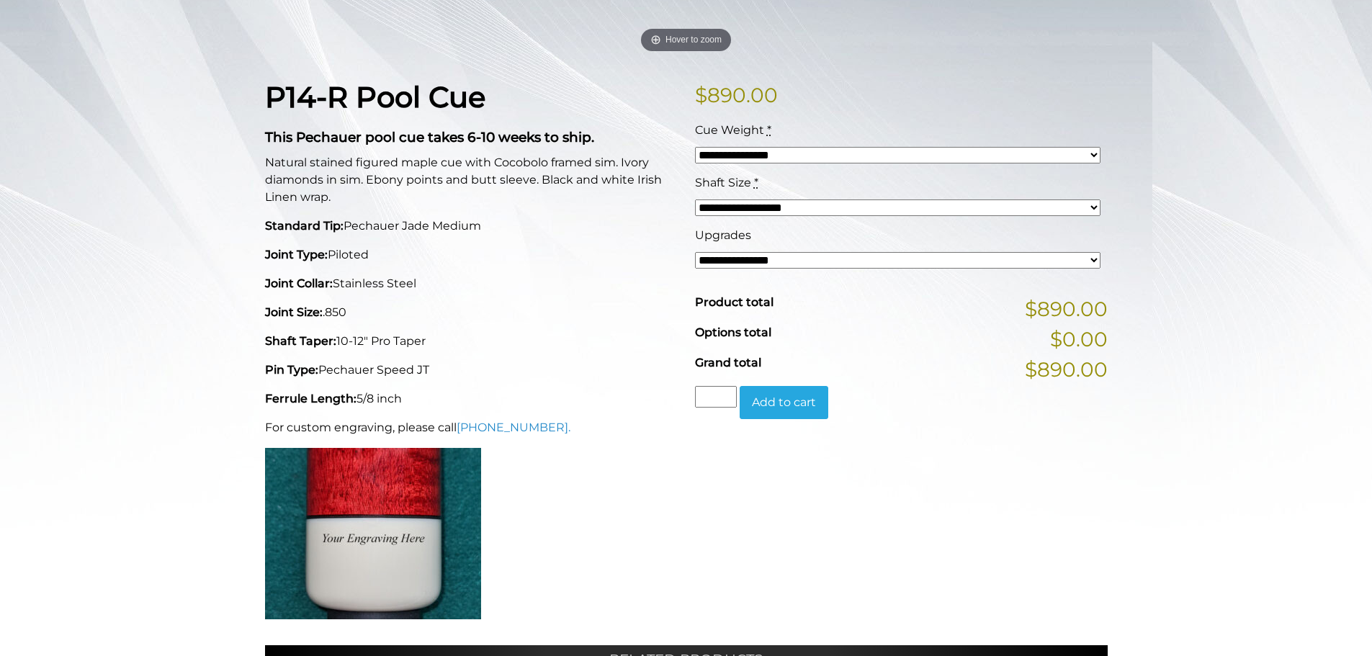
scroll to position [304, 0]
click at [772, 256] on select "**********" at bounding box center [898, 259] width 406 height 17
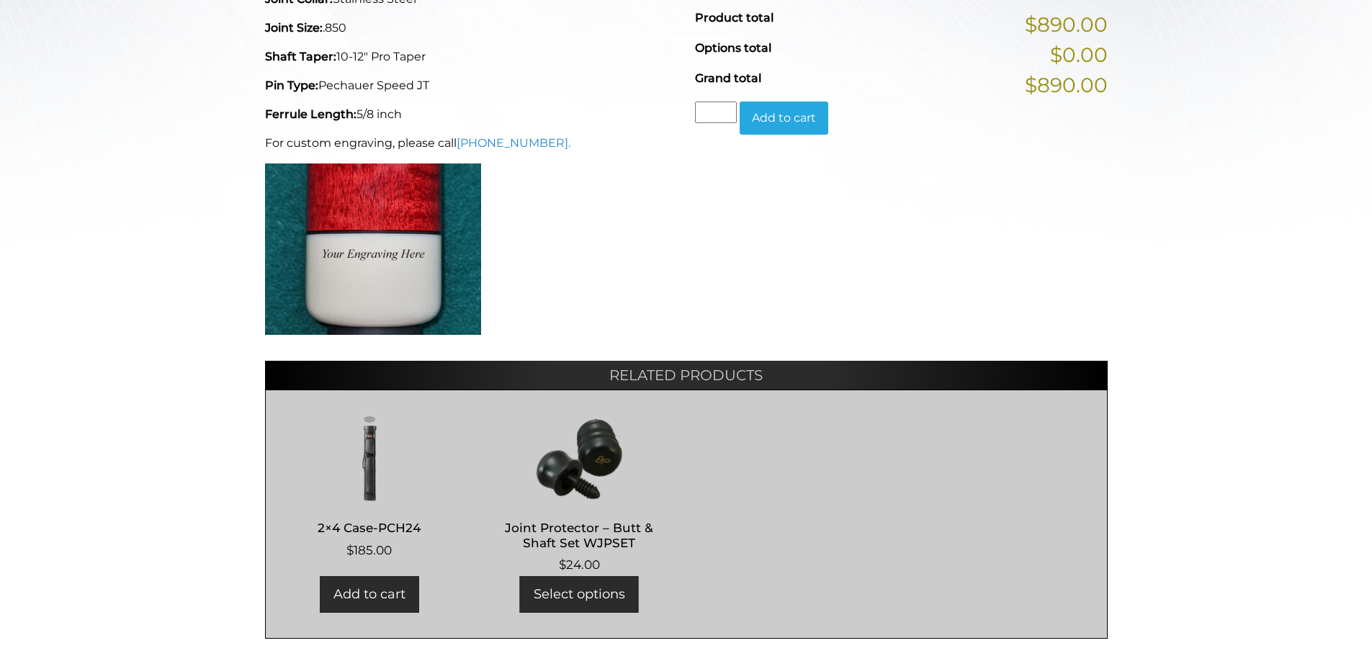
scroll to position [592, 0]
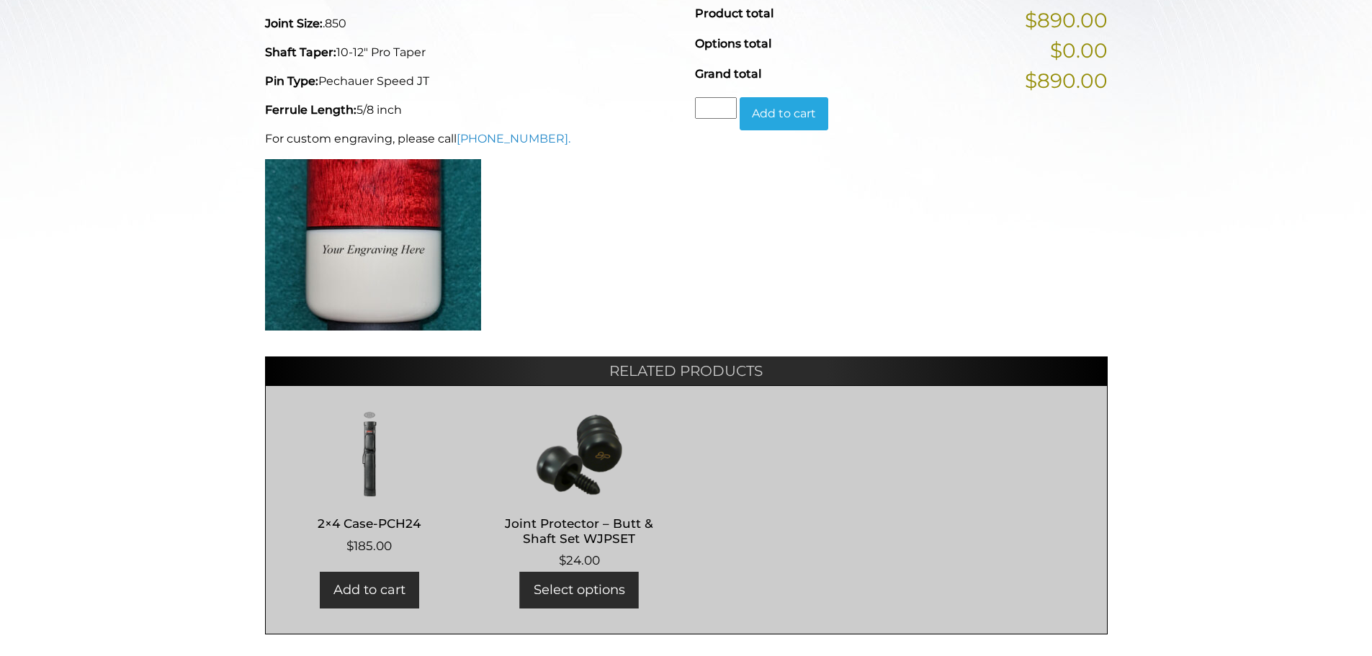
click at [631, 238] on p at bounding box center [471, 244] width 413 height 171
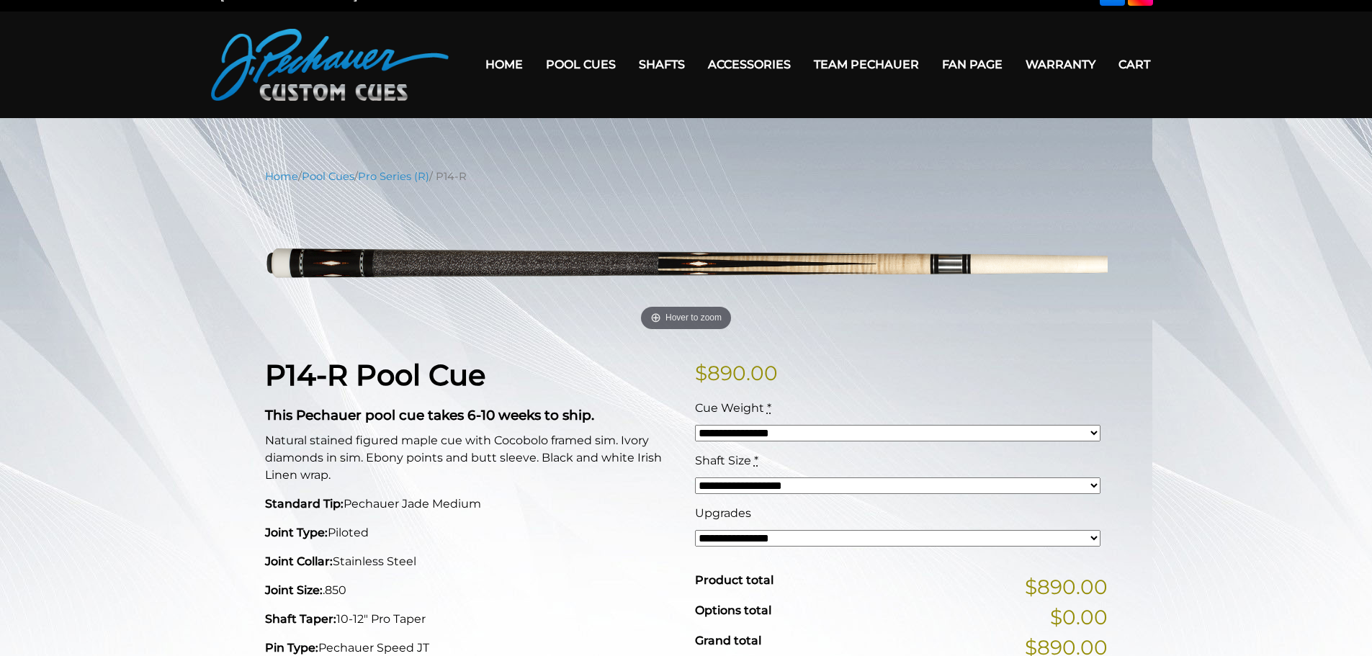
scroll to position [0, 0]
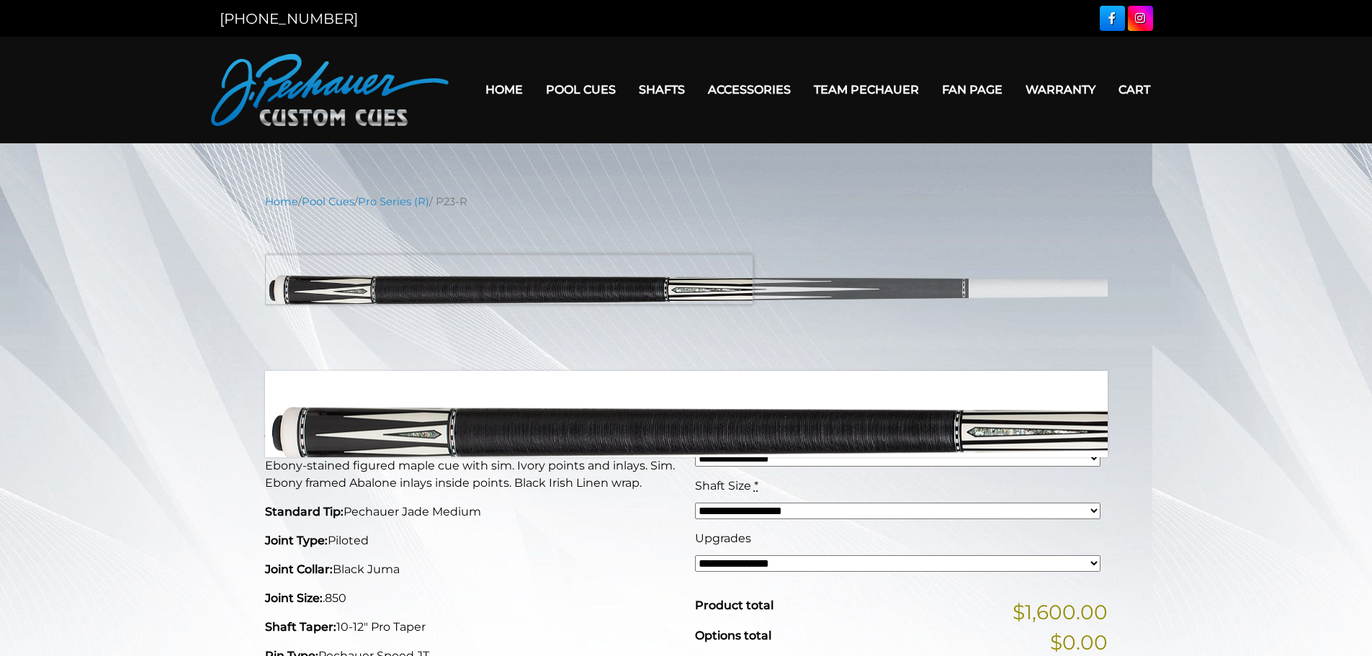
click at [448, 280] on img at bounding box center [686, 290] width 843 height 140
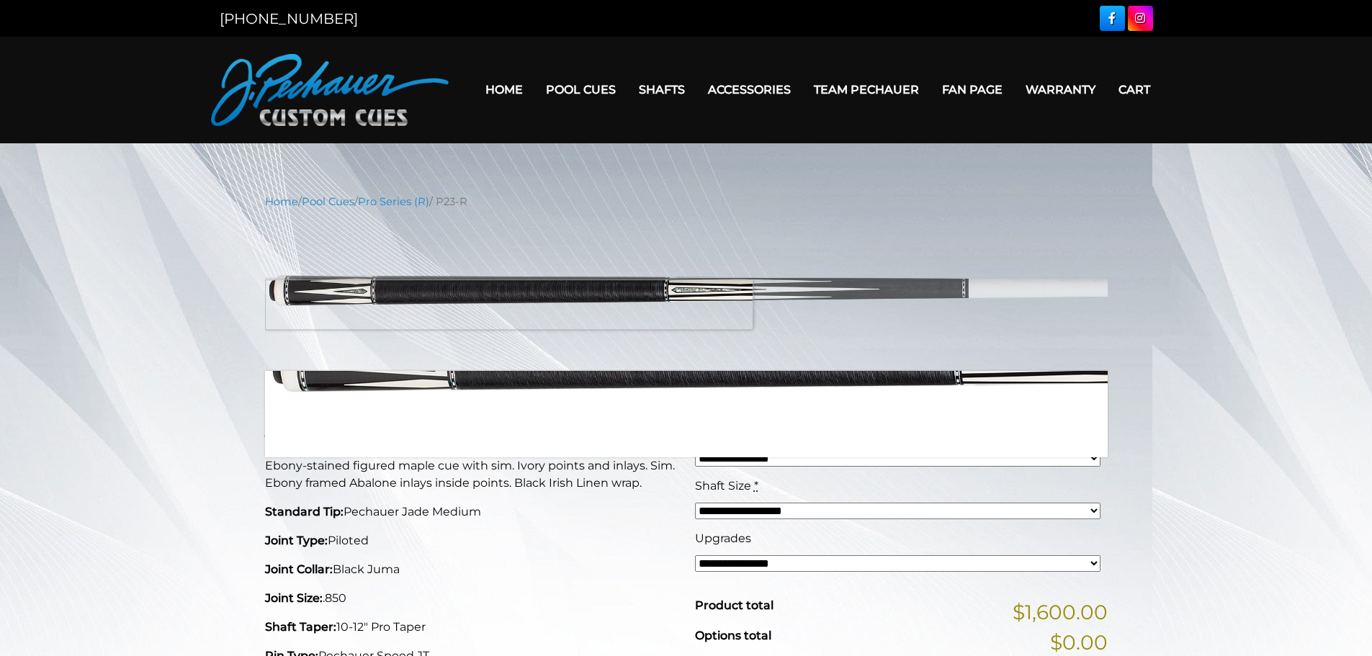
click at [453, 296] on img at bounding box center [686, 290] width 843 height 140
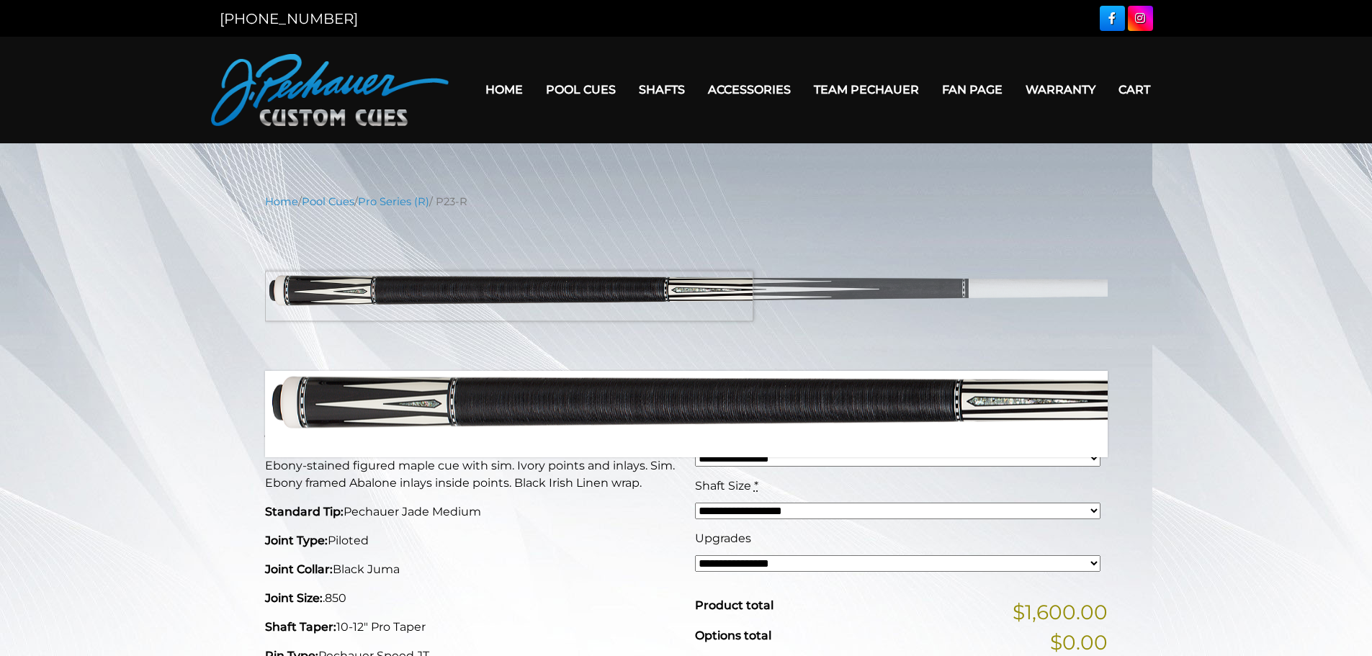
click at [455, 298] on img at bounding box center [686, 290] width 843 height 140
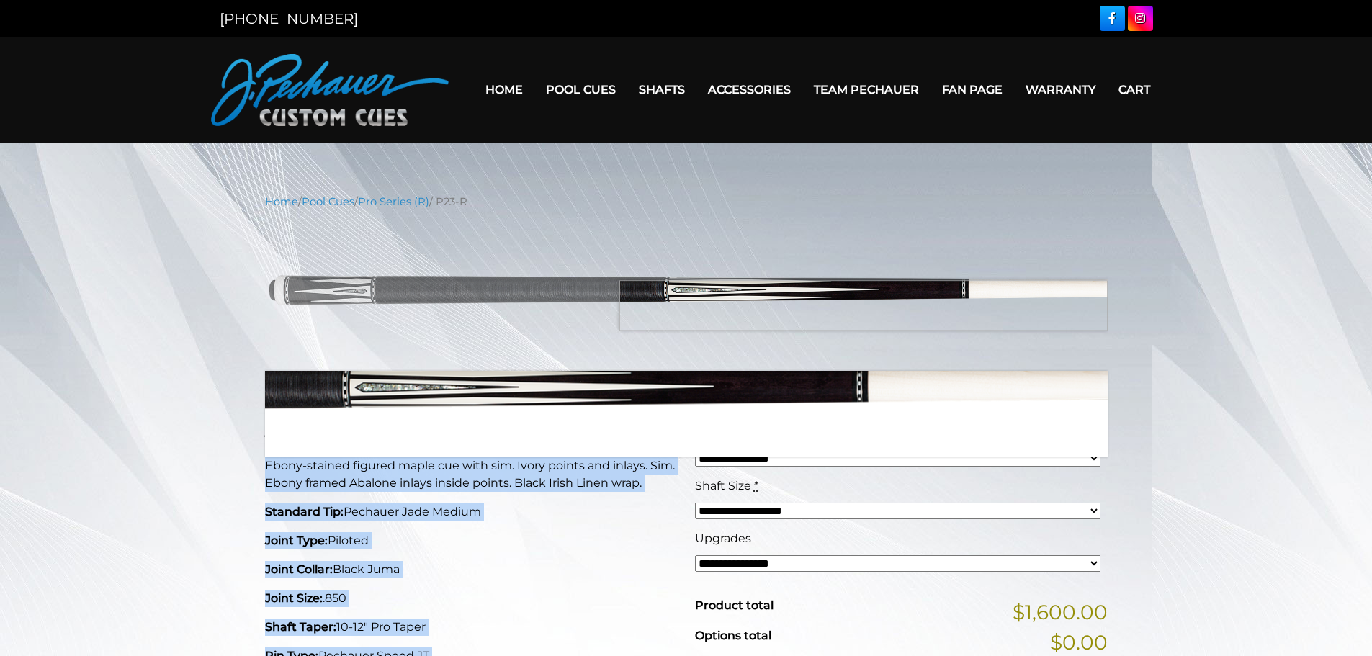
drag, startPoint x: 1168, startPoint y: 247, endPoint x: 1014, endPoint y: 305, distance: 164.2
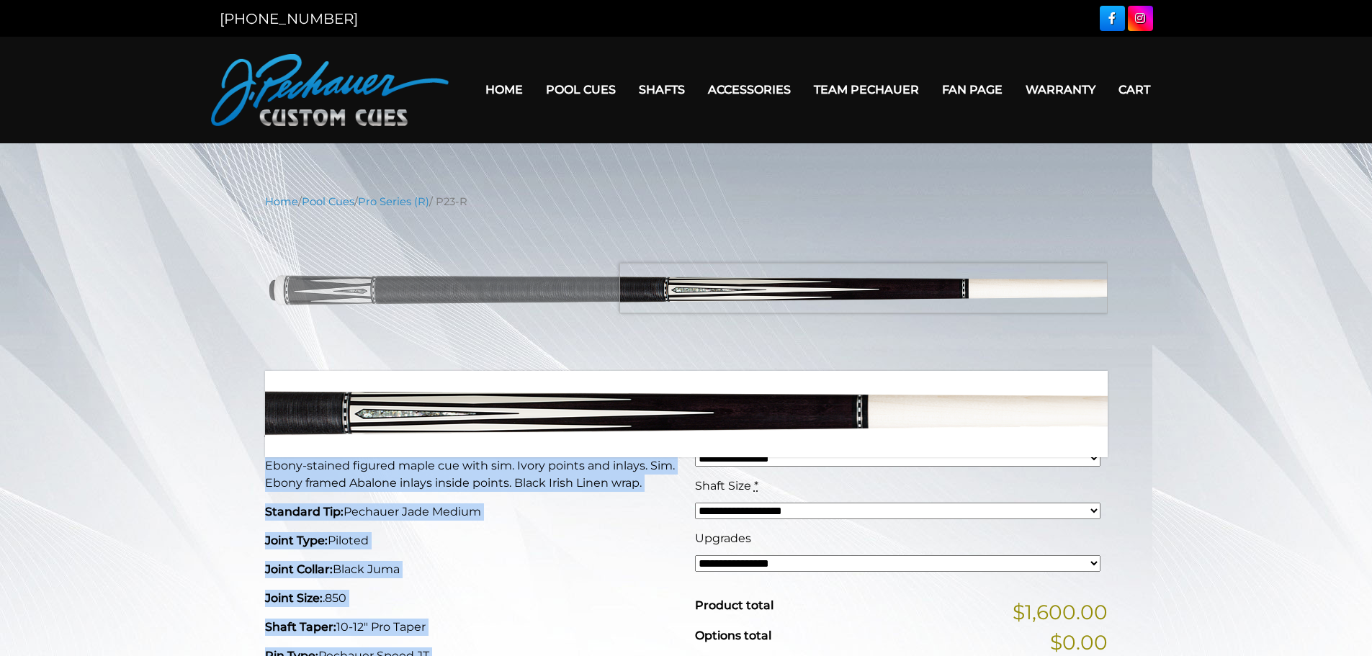
click at [1015, 288] on img at bounding box center [686, 290] width 843 height 140
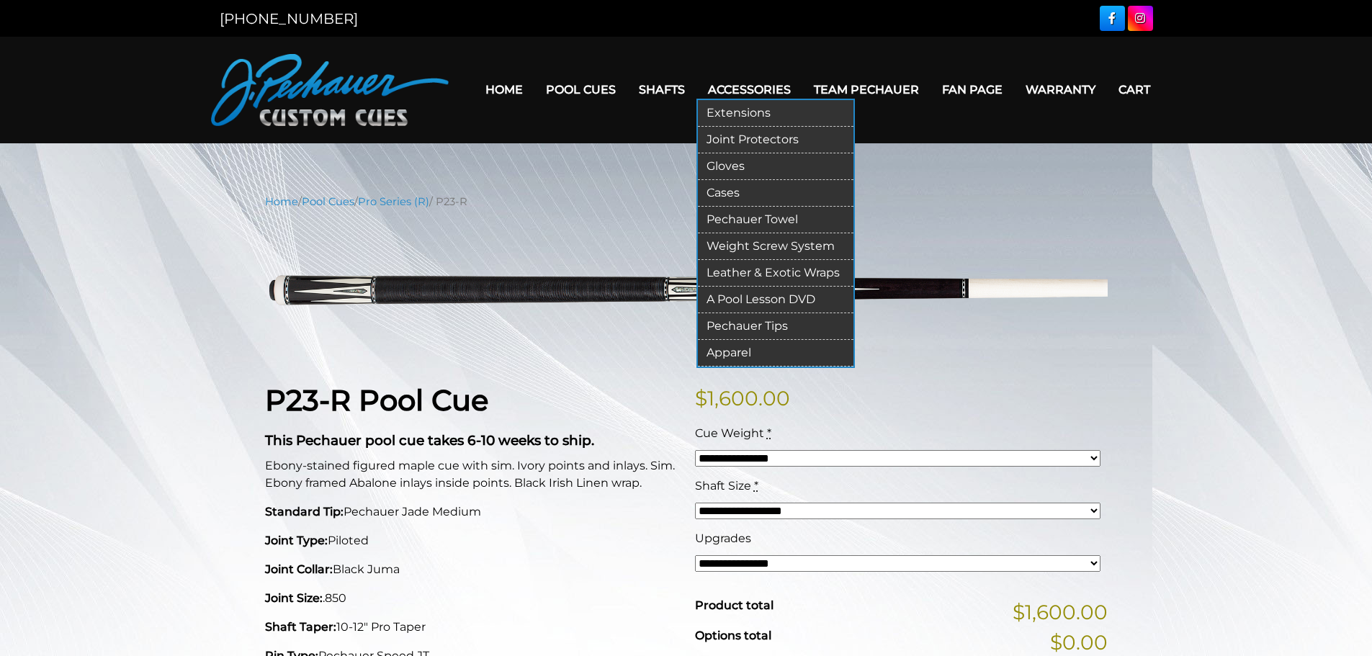
click at [744, 272] on link "Leather & Exotic Wraps" at bounding box center [776, 273] width 156 height 27
